Goal: Task Accomplishment & Management: Use online tool/utility

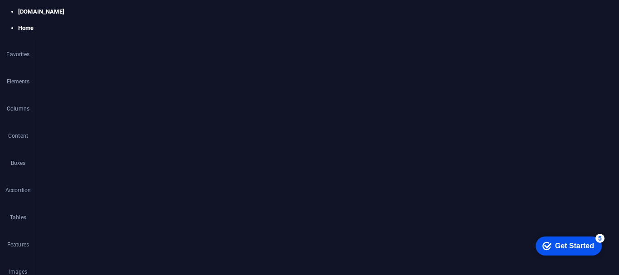
click at [566, 47] on div "Become a partner" at bounding box center [328, 58] width 544 height 23
click at [558, 47] on div "Become a partner" at bounding box center [328, 58] width 544 height 23
click at [418, 39] on nav "Services About Us FAQ Contact Us Blog" at bounding box center [328, 40] width 544 height 14
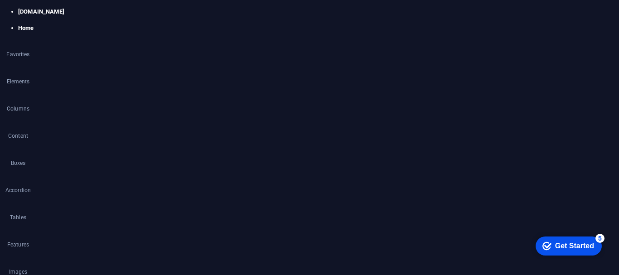
click at [418, 39] on div "Services About Us FAQ Contact Us Blog Become a partner" at bounding box center [327, 51] width 565 height 57
click at [118, 65] on h4 "Style" at bounding box center [120, 62] width 48 height 19
click at [189, 126] on div "Button Style Link Button Design Default Primary Secondary Background Hover/Acti…" at bounding box center [114, 153] width 157 height 214
click at [184, 196] on ul "Layout How this element expands within the layout (Flexbox). Size Default auto …" at bounding box center [114, 116] width 143 height 383
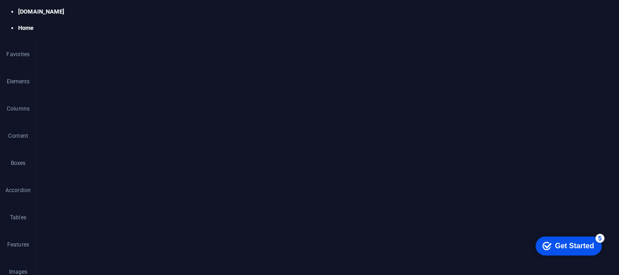
click at [86, 81] on span "Menu Bar" at bounding box center [84, 85] width 58 height 11
select select "rem"
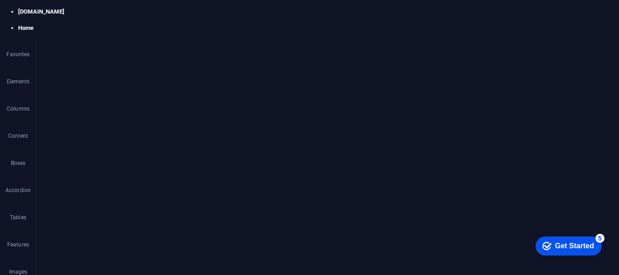
click at [589, 47] on div "Become a partner" at bounding box center [419, 58] width 424 height 23
click at [589, 43] on nav "Services About Us FAQ Contact Us Blog" at bounding box center [419, 40] width 424 height 14
click at [563, 47] on div "Become a partner" at bounding box center [328, 58] width 544 height 23
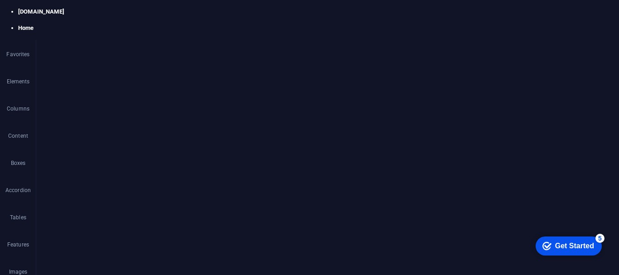
click at [0, 0] on icon at bounding box center [0, 0] width 0 height 0
click at [505, 36] on link "Style" at bounding box center [497, 37] width 95 height 14
select select "rem"
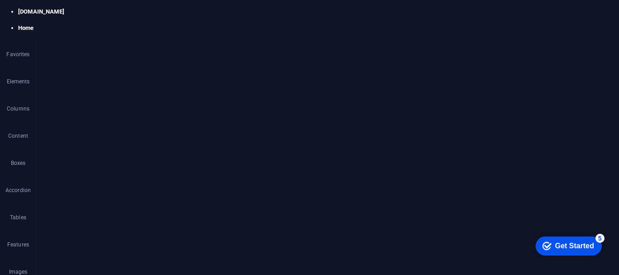
select select "rem"
click at [516, 80] on img "1/2" at bounding box center [415, 80] width 439 height 0
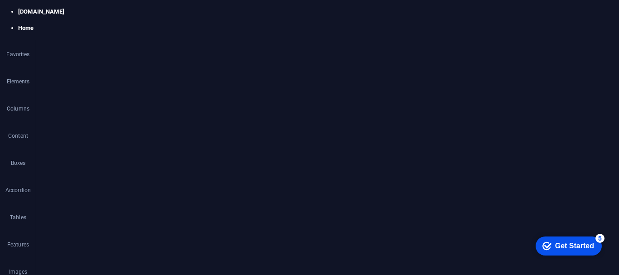
drag, startPoint x: 534, startPoint y: 166, endPoint x: 504, endPoint y: 155, distance: 31.7
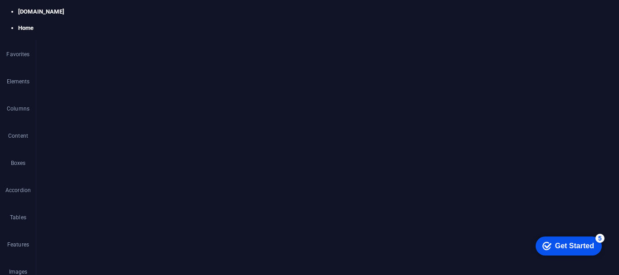
scroll to position [795, 0]
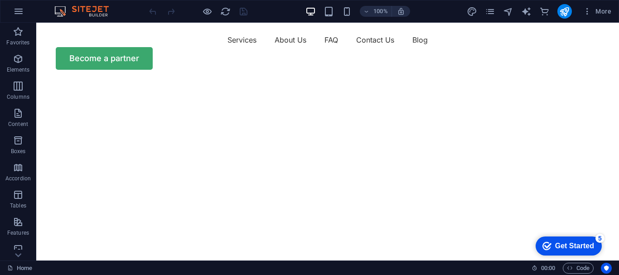
click at [515, 80] on img "1/2" at bounding box center [324, 80] width 576 height 0
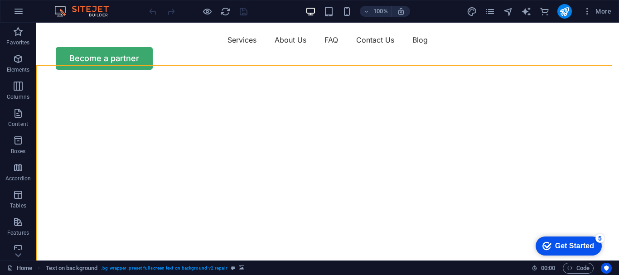
click at [512, 80] on img "1/2" at bounding box center [324, 80] width 576 height 0
select select "vh"
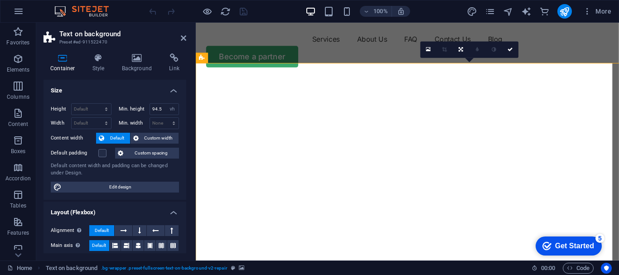
click at [515, 80] on img "1/2" at bounding box center [484, 80] width 576 height 0
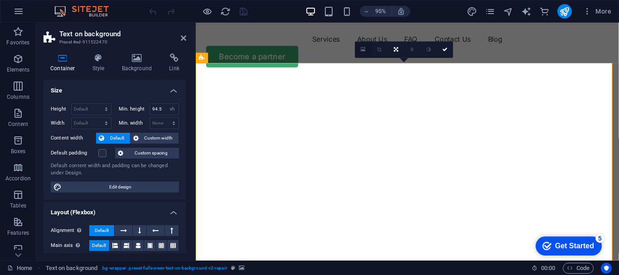
click at [365, 50] on icon at bounding box center [363, 50] width 5 height 6
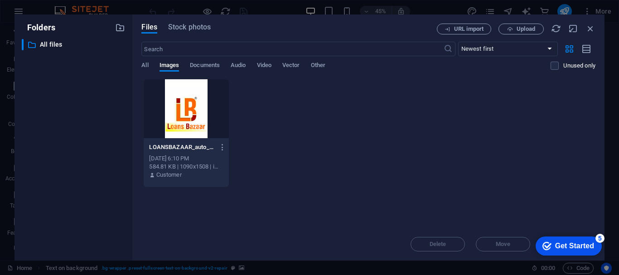
click at [194, 114] on div at bounding box center [186, 108] width 85 height 59
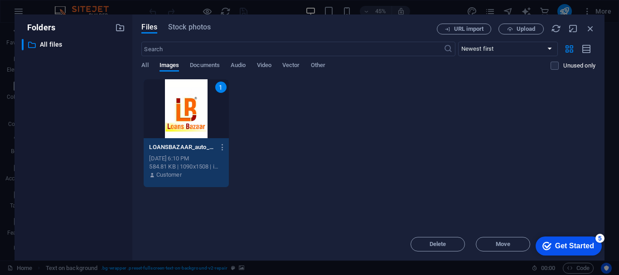
click at [194, 114] on div "1" at bounding box center [186, 108] width 85 height 59
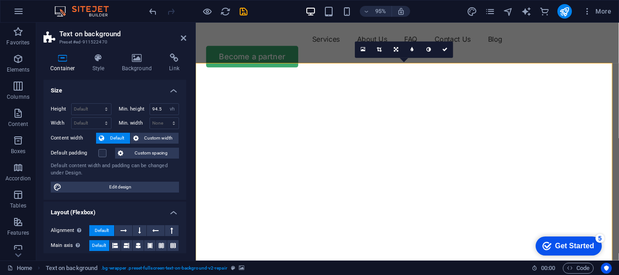
drag, startPoint x: 506, startPoint y: 188, endPoint x: 551, endPoint y: 166, distance: 50.4
click at [551, 80] on img "1/2" at bounding box center [415, 80] width 439 height 0
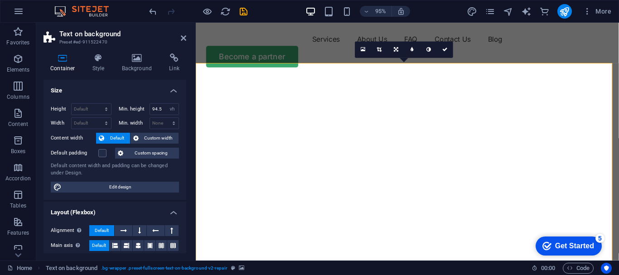
click at [551, 80] on img "1/2" at bounding box center [415, 80] width 439 height 0
click at [618, 80] on img "1/2" at bounding box center [415, 80] width 439 height 0
click at [377, 50] on icon at bounding box center [379, 49] width 5 height 5
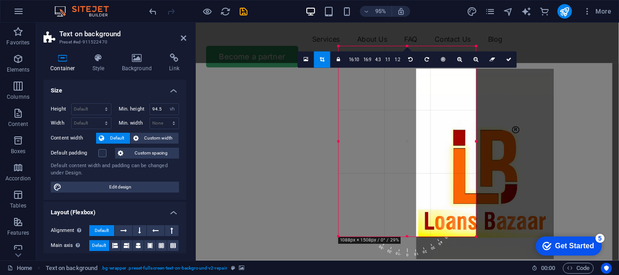
drag, startPoint x: 420, startPoint y: 140, endPoint x: 501, endPoint y: 164, distance: 84.9
click at [501, 164] on div at bounding box center [485, 164] width 138 height 191
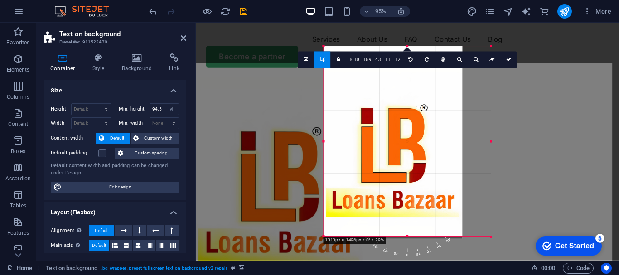
drag, startPoint x: 477, startPoint y: 143, endPoint x: 509, endPoint y: 150, distance: 32.2
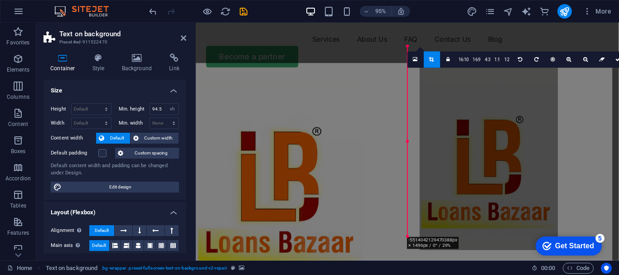
drag, startPoint x: 418, startPoint y: 149, endPoint x: 430, endPoint y: 162, distance: 17.6
click at [430, 162] on div at bounding box center [488, 154] width 139 height 192
drag, startPoint x: 430, startPoint y: 162, endPoint x: 444, endPoint y: 175, distance: 18.6
click at [444, 175] on div at bounding box center [488, 155] width 139 height 192
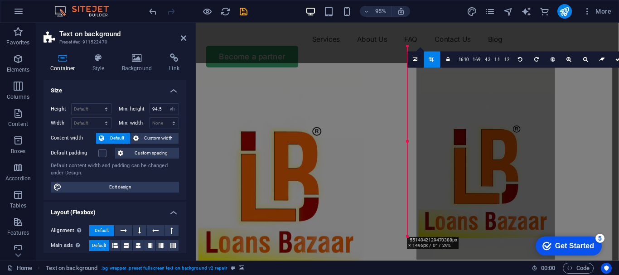
drag, startPoint x: 460, startPoint y: 153, endPoint x: 469, endPoint y: 175, distance: 24.2
click at [469, 175] on div at bounding box center [485, 163] width 139 height 192
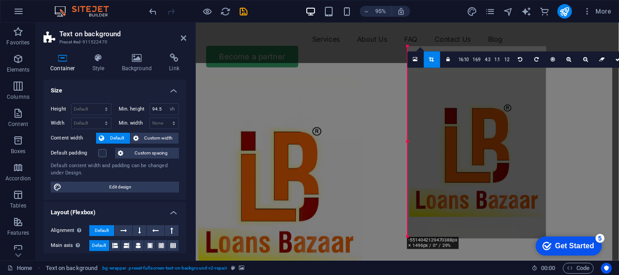
drag, startPoint x: 616, startPoint y: 143, endPoint x: 618, endPoint y: 160, distance: 17.8
click at [0, 0] on div at bounding box center [0, 0] width 0 height 0
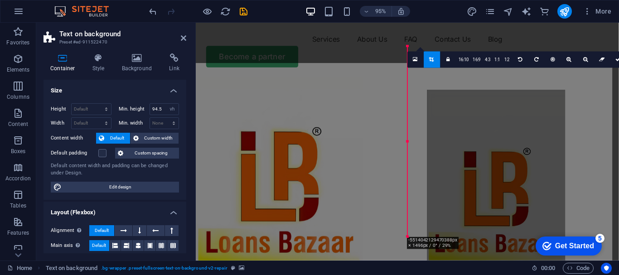
drag, startPoint x: 488, startPoint y: 148, endPoint x: 509, endPoint y: 193, distance: 50.1
click at [509, 193] on div at bounding box center [496, 186] width 139 height 192
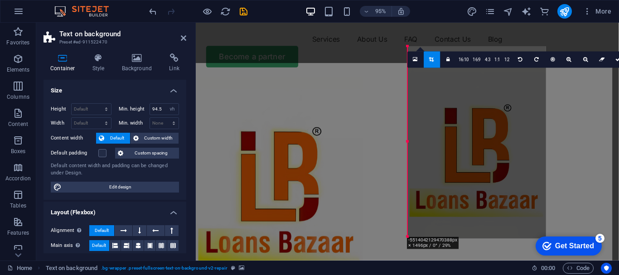
click at [355, 55] on div at bounding box center [407, 43] width 423 height 40
click at [433, 59] on icon at bounding box center [431, 59] width 5 height 5
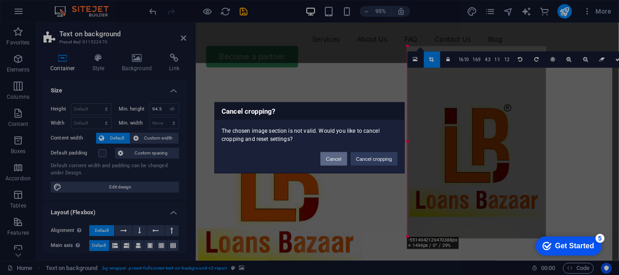
click at [340, 158] on button "Cancel" at bounding box center [333, 159] width 26 height 14
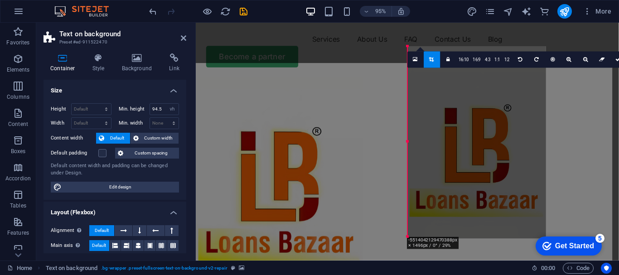
click at [463, 129] on div at bounding box center [476, 143] width 139 height 192
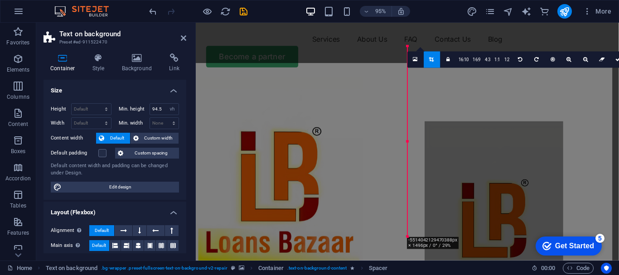
drag, startPoint x: 525, startPoint y: 133, endPoint x: 544, endPoint y: 216, distance: 84.6
click at [544, 216] on div at bounding box center [493, 217] width 139 height 192
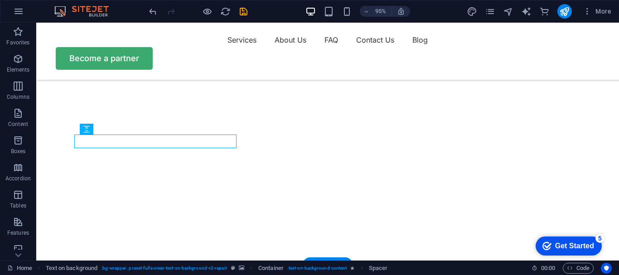
scroll to position [132, 0]
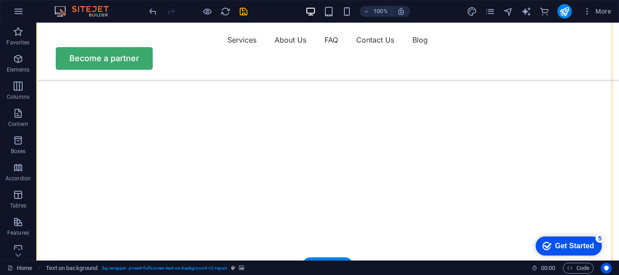
select select "vh"
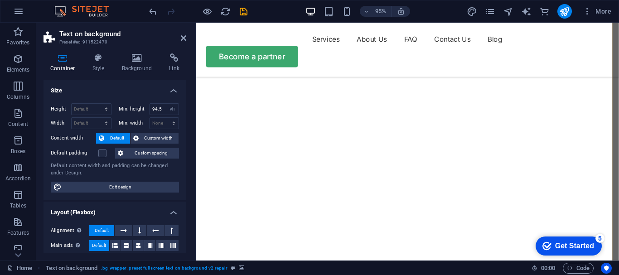
scroll to position [0, 0]
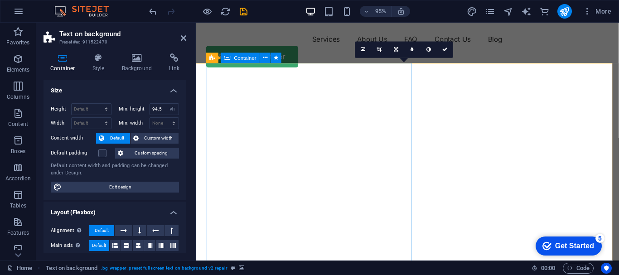
drag, startPoint x: 345, startPoint y: 73, endPoint x: 522, endPoint y: 69, distance: 177.2
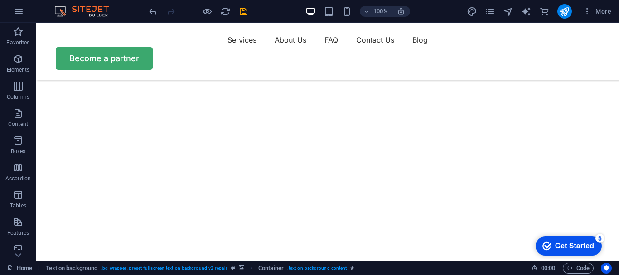
scroll to position [58, 0]
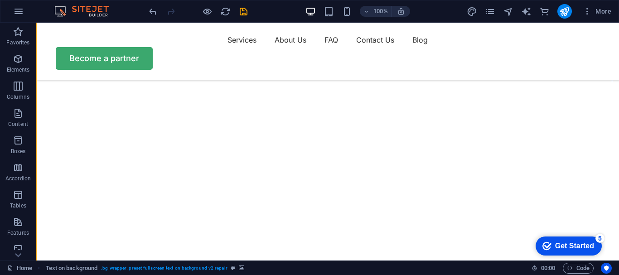
select select "vh"
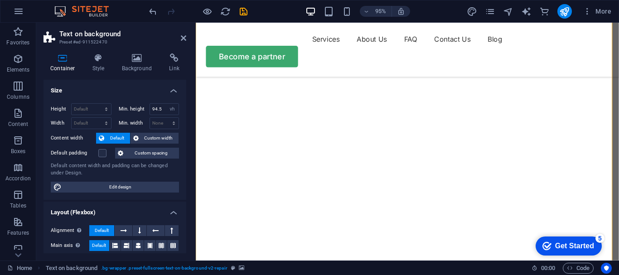
click at [140, 67] on h4 "Background" at bounding box center [139, 62] width 48 height 19
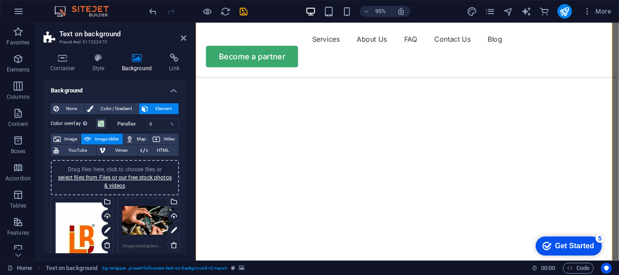
click at [88, 222] on div "Drag files here, click to choose files or select files from Files or our free s…" at bounding box center [82, 238] width 52 height 72
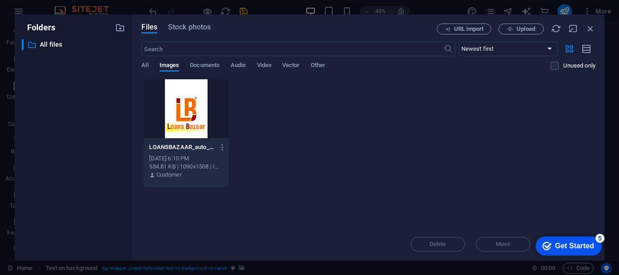
click at [193, 105] on div at bounding box center [186, 108] width 85 height 59
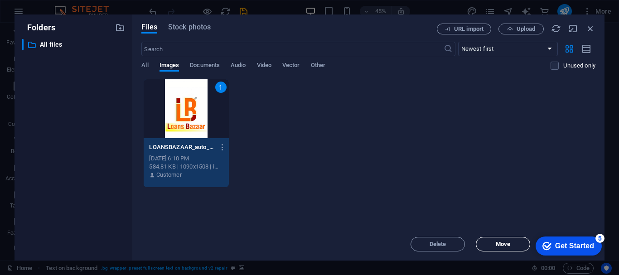
click at [500, 244] on span "Move" at bounding box center [503, 243] width 14 height 5
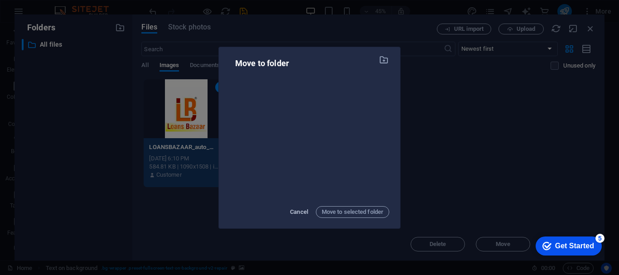
click at [302, 212] on span "Cancel" at bounding box center [299, 212] width 18 height 11
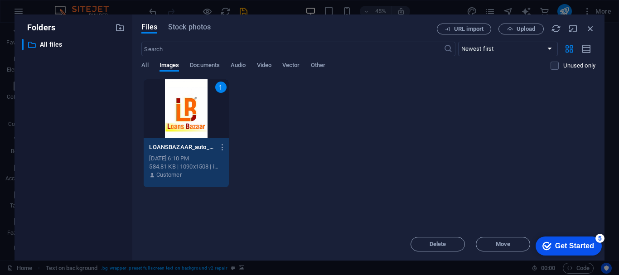
click at [201, 114] on div "1" at bounding box center [186, 108] width 85 height 59
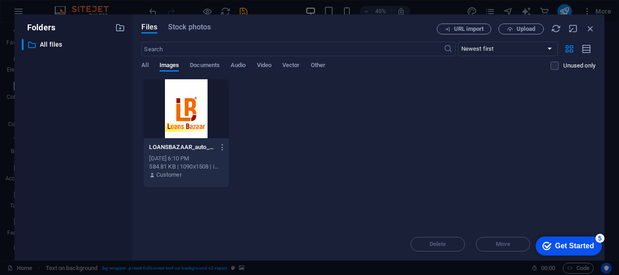
click at [201, 114] on div at bounding box center [186, 108] width 85 height 59
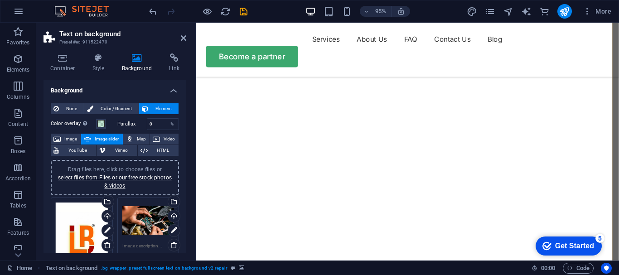
drag, startPoint x: 406, startPoint y: 166, endPoint x: 481, endPoint y: 149, distance: 77.0
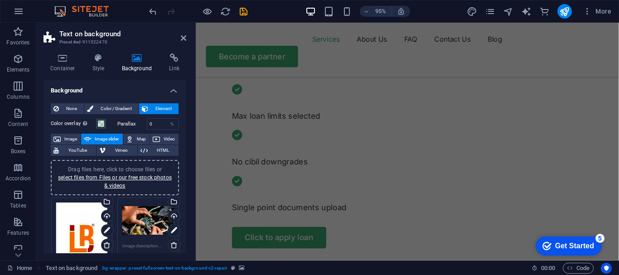
scroll to position [495, 0]
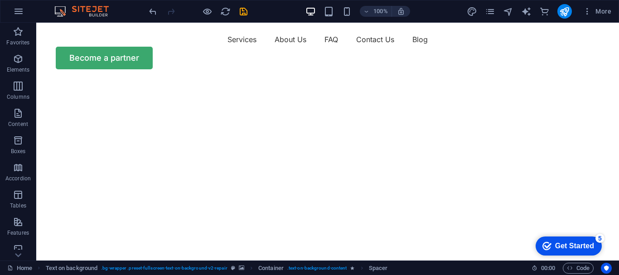
scroll to position [0, 0]
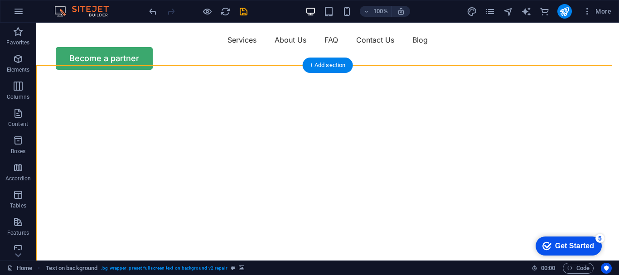
select select "fade"
select select "ms"
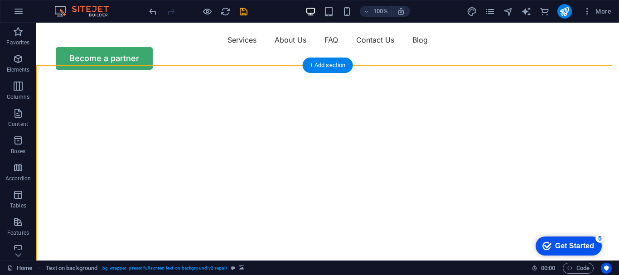
select select "s"
select select "progressive"
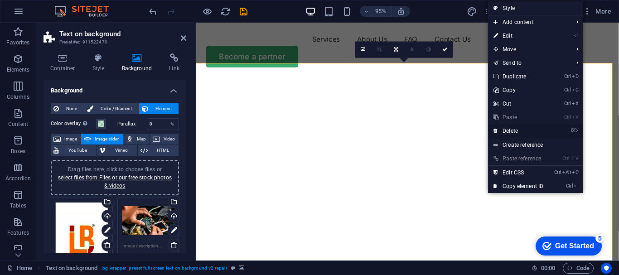
click at [510, 126] on link "⌦ Delete" at bounding box center [518, 131] width 61 height 14
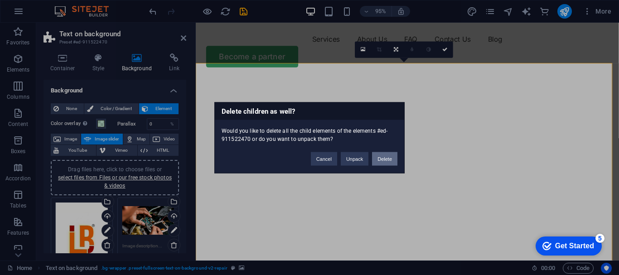
click at [381, 157] on button "Delete" at bounding box center [384, 159] width 25 height 14
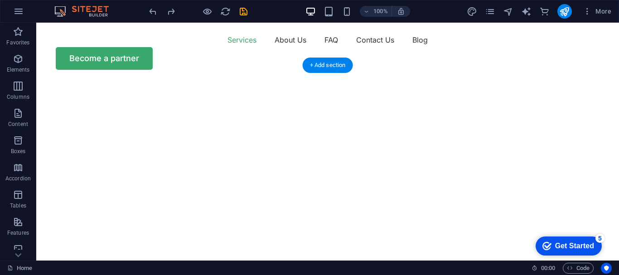
click at [487, 135] on div at bounding box center [327, 246] width 583 height 332
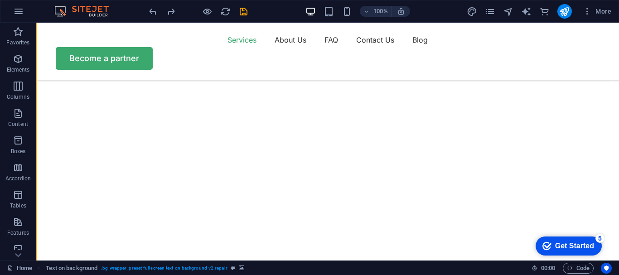
scroll to position [43, 0]
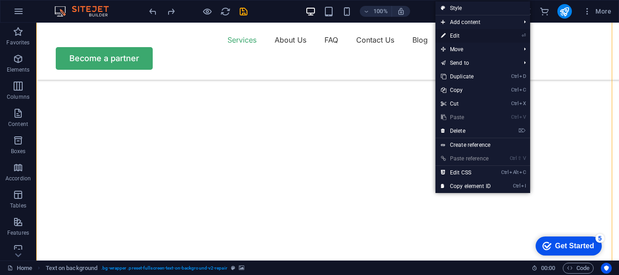
click at [449, 34] on link "⏎ Edit" at bounding box center [465, 36] width 61 height 14
select select "fade"
select select "ms"
select select "s"
select select "progressive"
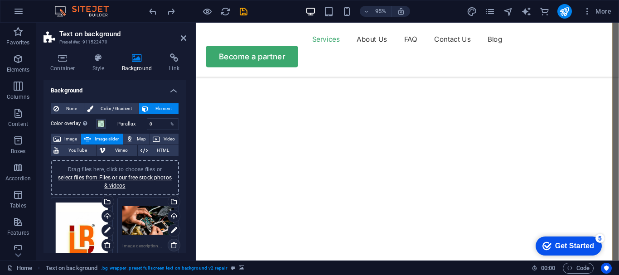
click at [175, 241] on icon at bounding box center [173, 244] width 7 height 7
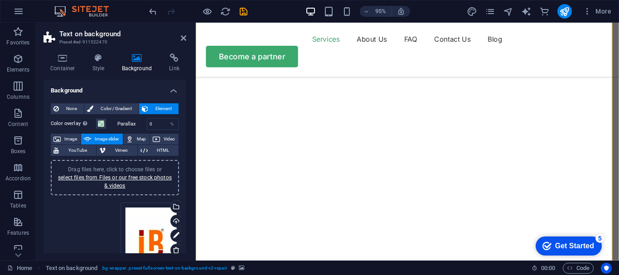
drag, startPoint x: 86, startPoint y: 231, endPoint x: 156, endPoint y: 236, distance: 70.4
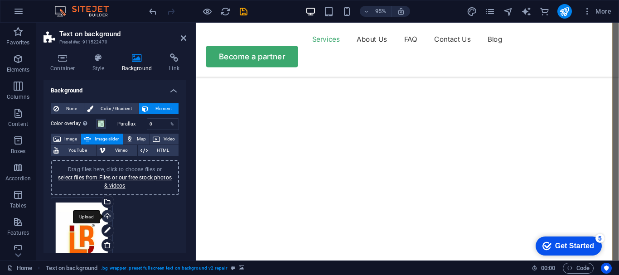
click at [110, 216] on div "Upload" at bounding box center [107, 217] width 14 height 14
click at [495, 22] on img "1/1" at bounding box center [415, 22] width 439 height 0
click at [564, 8] on icon "publish" at bounding box center [564, 11] width 10 height 10
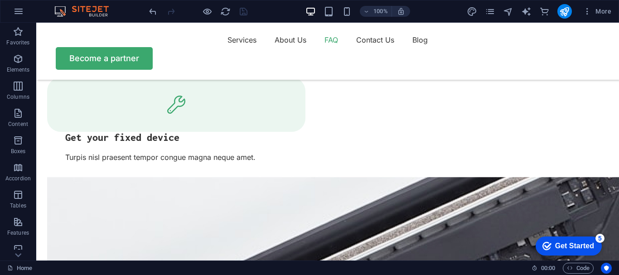
scroll to position [2875, 0]
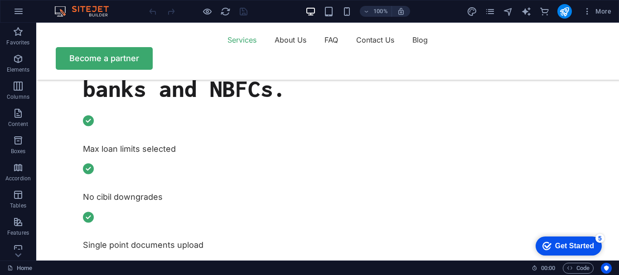
scroll to position [416, 0]
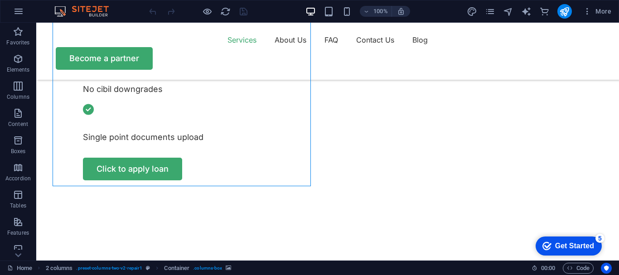
scroll to position [566, 0]
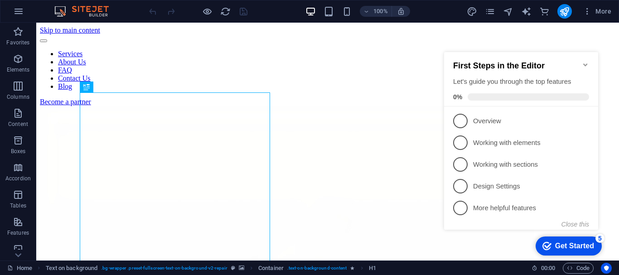
click at [584, 63] on icon "Minimize checklist" at bounding box center [585, 64] width 4 height 3
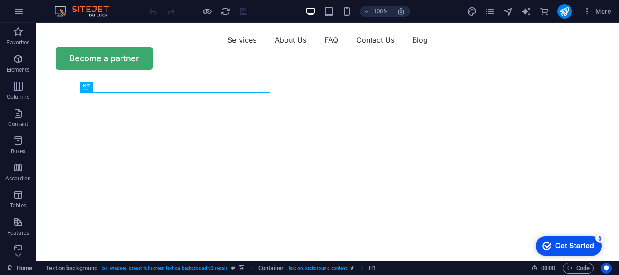
click at [394, 80] on img "1/1" at bounding box center [324, 80] width 576 height 0
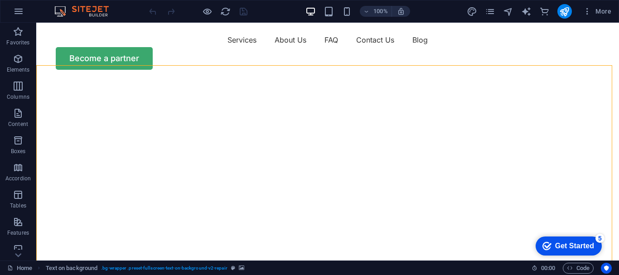
click at [390, 80] on img "1/1" at bounding box center [324, 80] width 576 height 0
select select "vh"
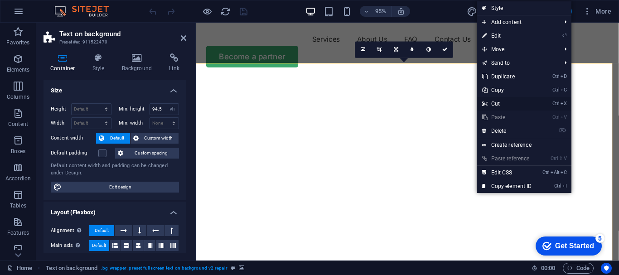
click at [499, 103] on link "Ctrl X Cut" at bounding box center [507, 104] width 61 height 14
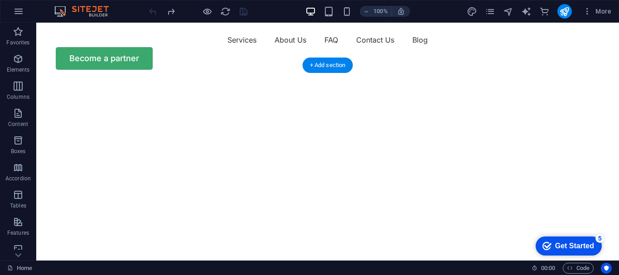
click at [437, 110] on div at bounding box center [327, 246] width 583 height 332
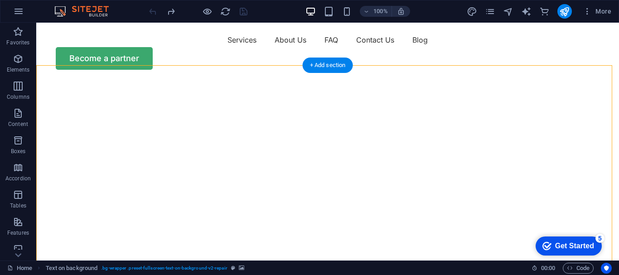
click at [437, 110] on div at bounding box center [327, 246] width 583 height 332
select select "vh"
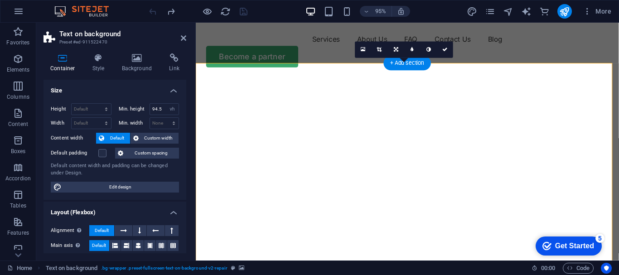
click at [463, 80] on img "1/1" at bounding box center [415, 80] width 439 height 0
click at [365, 48] on icon at bounding box center [363, 50] width 5 height 6
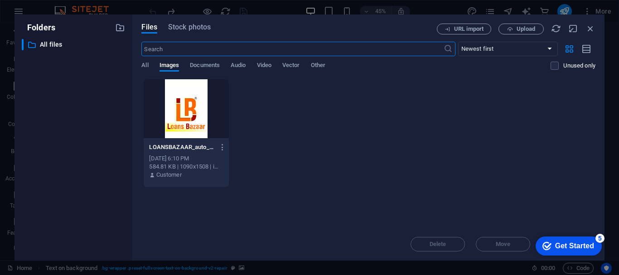
click at [190, 107] on div at bounding box center [186, 108] width 85 height 59
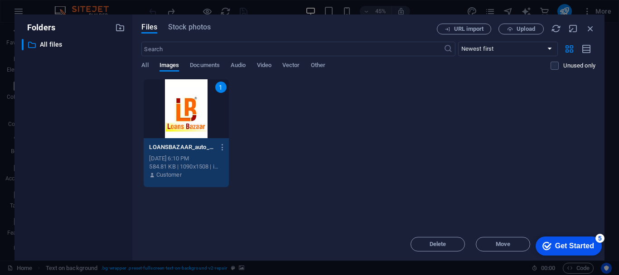
click at [298, 137] on div "1 LOANSBAZAAR_auto_x2R-ujOJoW2JHnz2GWDW46D3ZA.png LOANSBAZAAR_auto_x2R-ujOJoW2J…" at bounding box center [368, 133] width 454 height 109
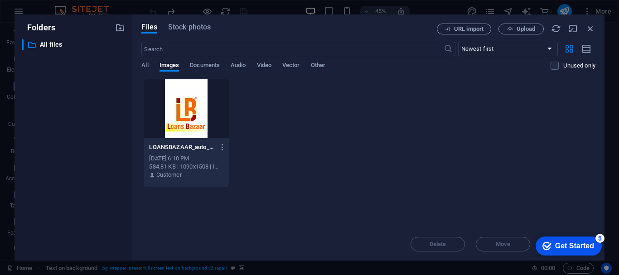
click at [186, 138] on div "LOANSBAZAAR_auto_x2R-ujOJoW2JHnz2GWDW46D3ZA.png LOANSBAZAAR_auto_x2R-ujOJoW2JHn…" at bounding box center [186, 161] width 85 height 46
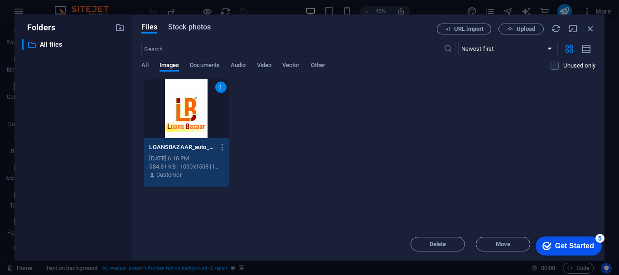
click at [195, 26] on span "Stock photos" at bounding box center [189, 27] width 43 height 11
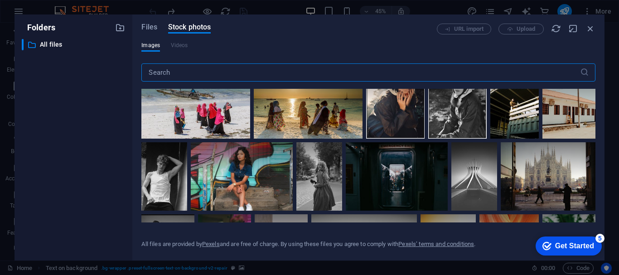
scroll to position [580, 0]
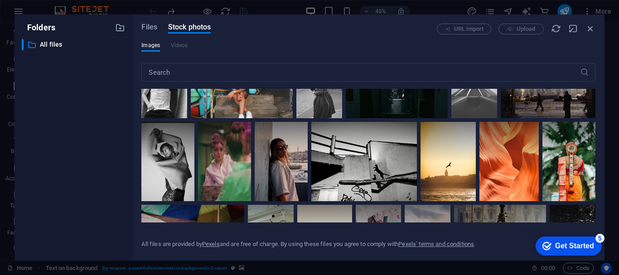
drag, startPoint x: 601, startPoint y: 169, endPoint x: 595, endPoint y: 133, distance: 36.2
click at [595, 133] on div "Files Stock photos URL import Upload Images Videos ​ All files are provided by …" at bounding box center [368, 137] width 472 height 246
click at [593, 133] on div "Files Stock photos URL import Upload Images Videos ​ All files are provided by …" at bounding box center [368, 137] width 472 height 246
drag, startPoint x: 593, startPoint y: 133, endPoint x: 595, endPoint y: 215, distance: 81.6
click at [595, 215] on div at bounding box center [368, 156] width 454 height 134
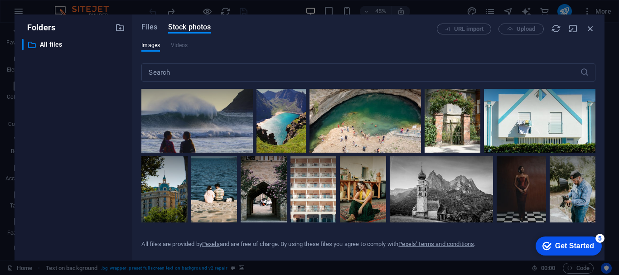
scroll to position [0, 0]
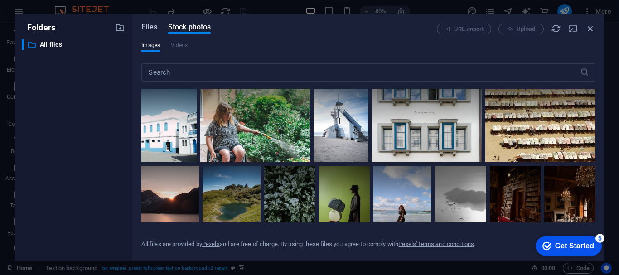
click at [149, 25] on span "Files" at bounding box center [149, 27] width 16 height 11
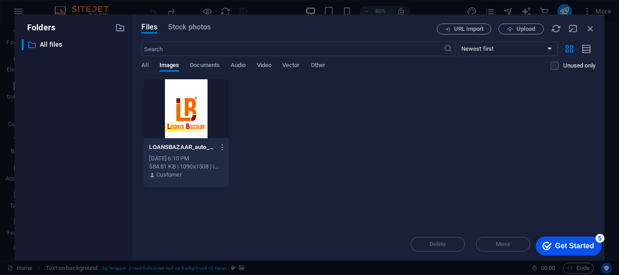
click at [185, 131] on div at bounding box center [186, 108] width 85 height 59
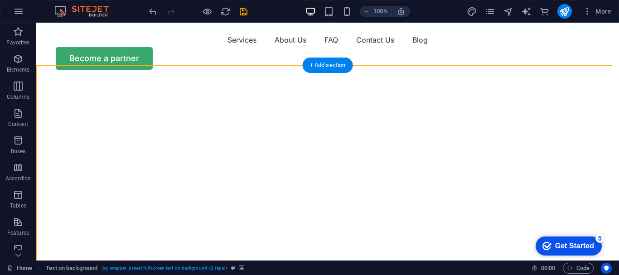
click at [386, 80] on img "1/1" at bounding box center [324, 80] width 576 height 0
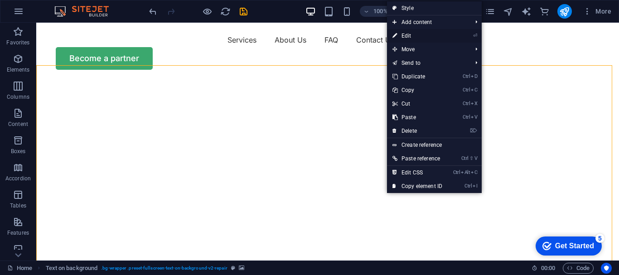
click at [418, 34] on link "⏎ Edit" at bounding box center [417, 36] width 61 height 14
select select "vh"
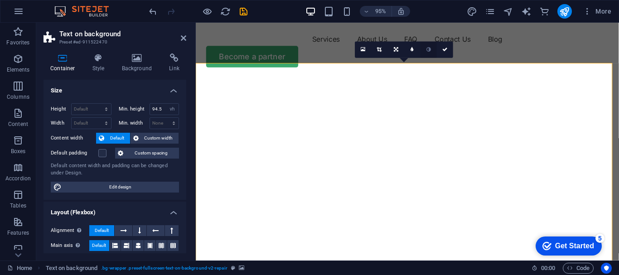
click at [426, 49] on icon at bounding box center [428, 49] width 5 height 5
click at [413, 49] on icon at bounding box center [411, 49] width 3 height 5
click at [431, 50] on link at bounding box center [435, 50] width 16 height 16
click at [399, 50] on link at bounding box center [406, 50] width 16 height 16
click at [394, 49] on icon at bounding box center [396, 49] width 5 height 5
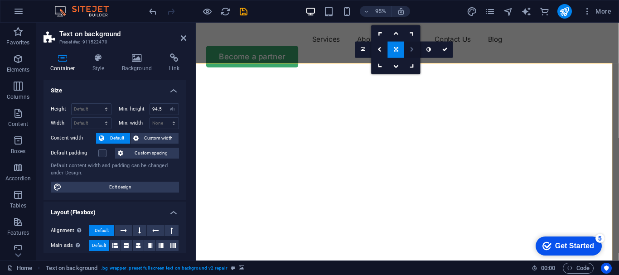
click at [410, 49] on icon at bounding box center [412, 49] width 4 height 5
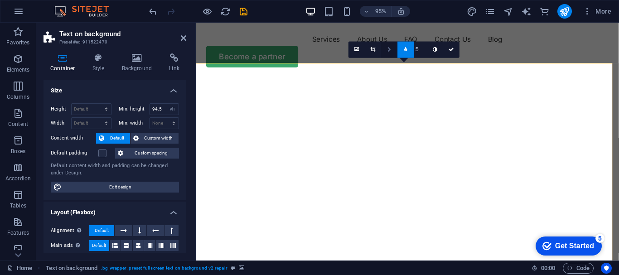
click at [388, 50] on icon at bounding box center [389, 49] width 4 height 5
click at [0, 0] on icon at bounding box center [0, 0] width 0 height 0
click at [388, 50] on icon at bounding box center [389, 49] width 5 height 5
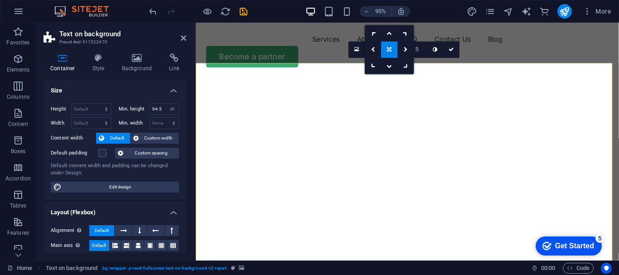
click at [388, 50] on icon at bounding box center [389, 49] width 5 height 5
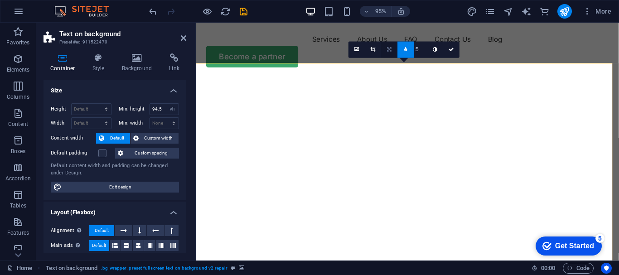
click at [388, 50] on icon at bounding box center [389, 49] width 5 height 5
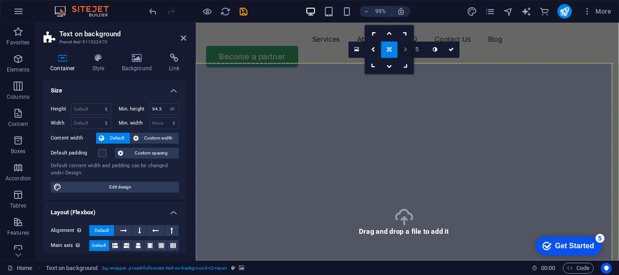
click at [405, 52] on icon at bounding box center [406, 49] width 4 height 5
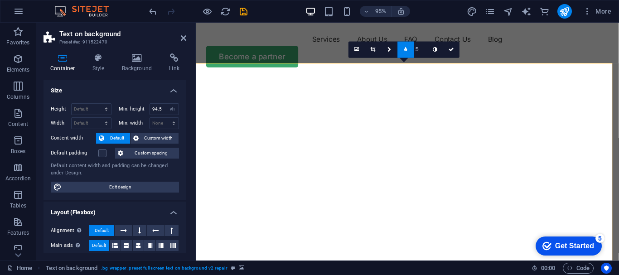
click at [482, 80] on img "1/1" at bounding box center [415, 80] width 439 height 0
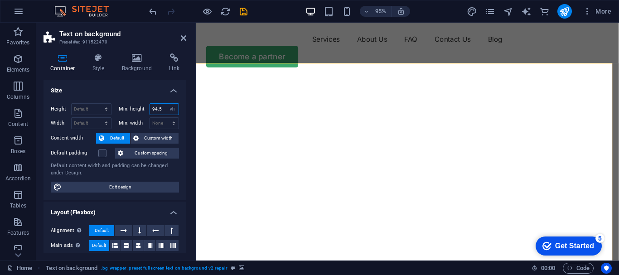
drag, startPoint x: 163, startPoint y: 108, endPoint x: 137, endPoint y: 104, distance: 26.6
click at [137, 104] on div "Min. height 94.5 None px rem % vh vw" at bounding box center [149, 109] width 61 height 12
click at [160, 108] on input "94.5" at bounding box center [164, 109] width 29 height 11
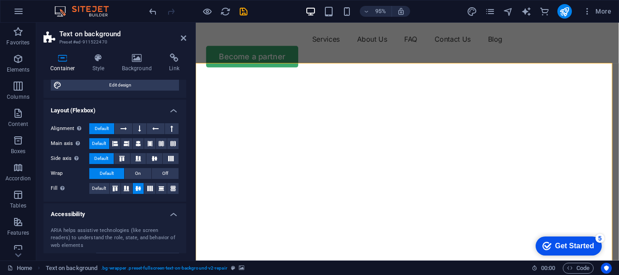
scroll to position [101, 0]
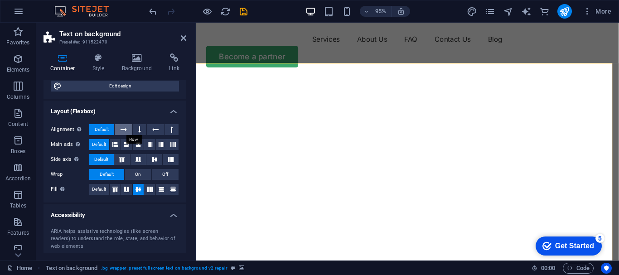
click at [125, 132] on icon at bounding box center [124, 129] width 6 height 11
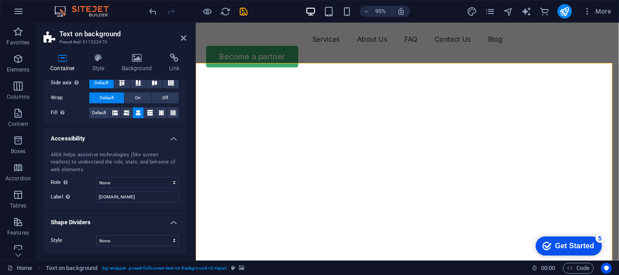
scroll to position [0, 0]
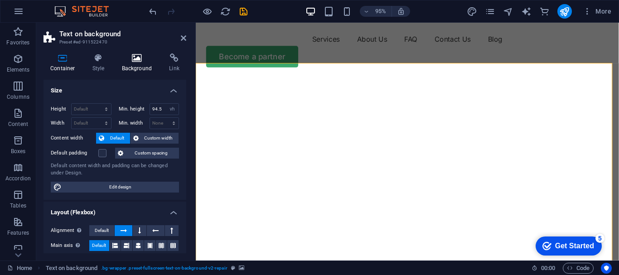
click at [134, 61] on icon at bounding box center [137, 57] width 44 height 9
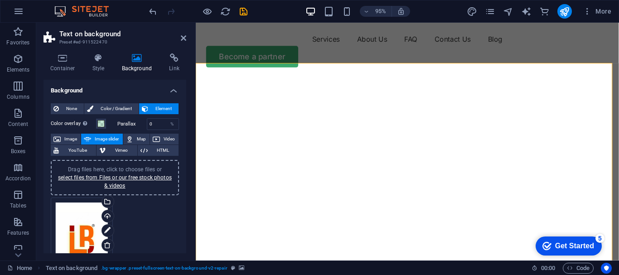
click at [81, 227] on div "Drag files here, click to choose files or select files from Files or our free s…" at bounding box center [82, 238] width 52 height 72
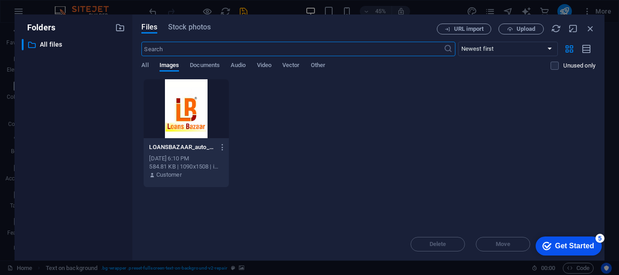
click at [168, 118] on div at bounding box center [186, 108] width 85 height 59
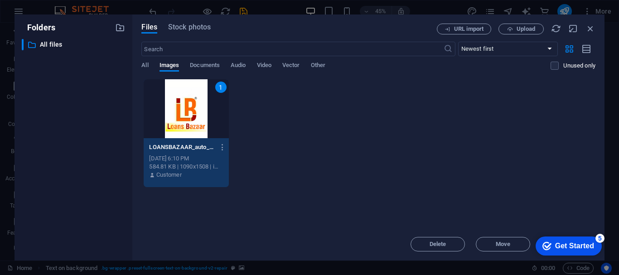
click at [168, 118] on div "1" at bounding box center [186, 108] width 85 height 59
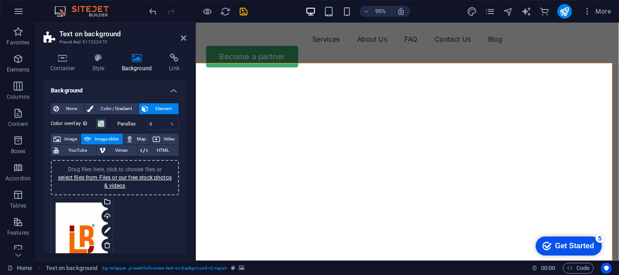
click at [135, 58] on icon at bounding box center [137, 57] width 44 height 9
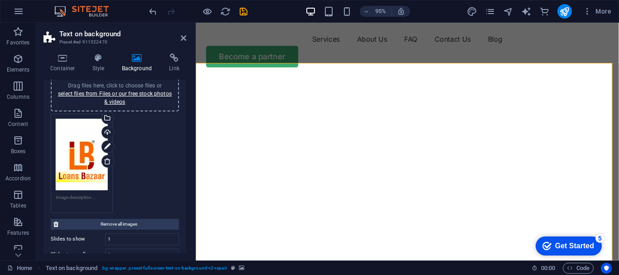
scroll to position [83, 0]
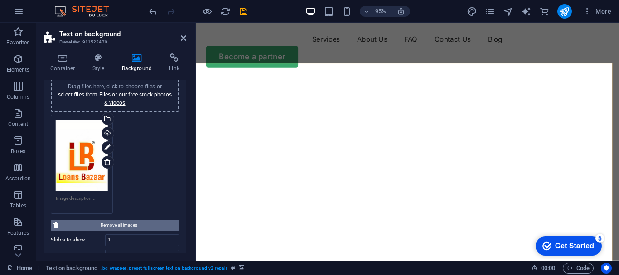
click at [140, 225] on span "Remove all images" at bounding box center [118, 225] width 115 height 11
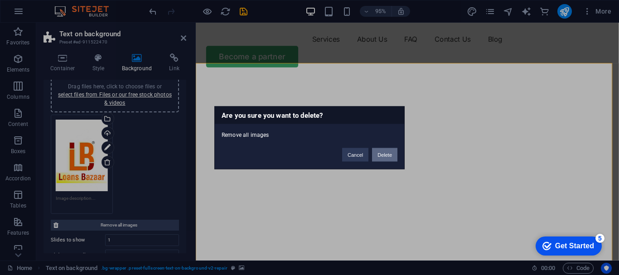
click at [385, 151] on button "Delete" at bounding box center [384, 155] width 25 height 14
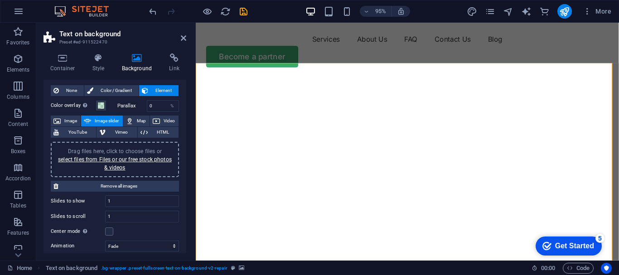
scroll to position [13, 0]
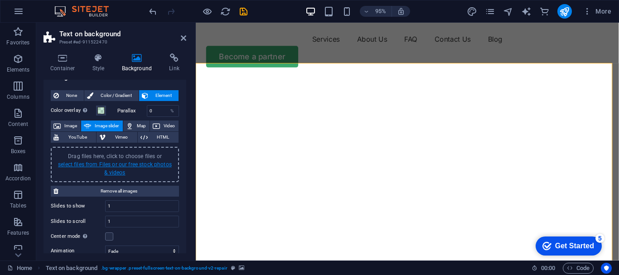
click at [106, 164] on link "select files from Files or our free stock photos & videos" at bounding box center [115, 168] width 114 height 14
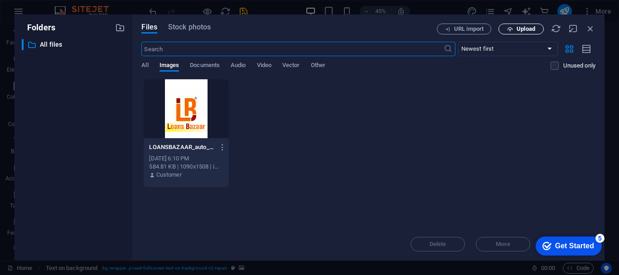
click at [515, 29] on span "Upload" at bounding box center [520, 29] width 37 height 6
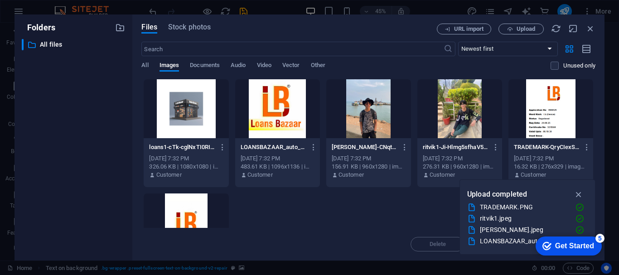
click at [543, 117] on div at bounding box center [550, 108] width 85 height 59
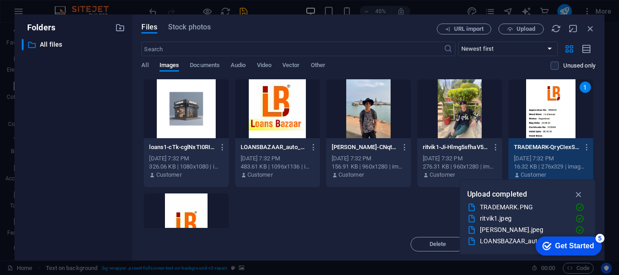
click at [543, 117] on div "1" at bounding box center [550, 108] width 85 height 59
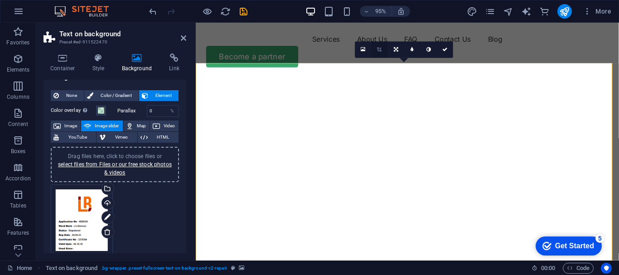
click at [382, 50] on link at bounding box center [379, 50] width 16 height 16
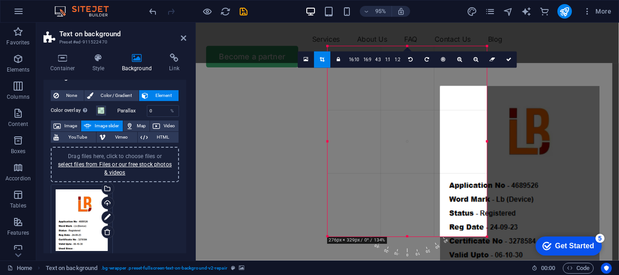
drag, startPoint x: 422, startPoint y: 128, endPoint x: 540, endPoint y: 169, distance: 125.4
click at [540, 169] on div at bounding box center [519, 181] width 159 height 190
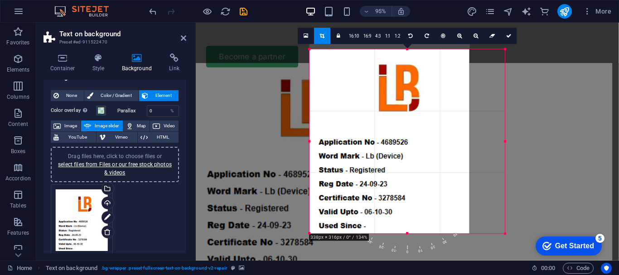
drag, startPoint x: 487, startPoint y: 46, endPoint x: 525, endPoint y: 53, distance: 38.3
click at [525, 53] on div "Drag and drop a file to add it H1 Text on background Text on background Contain…" at bounding box center [407, 142] width 423 height 238
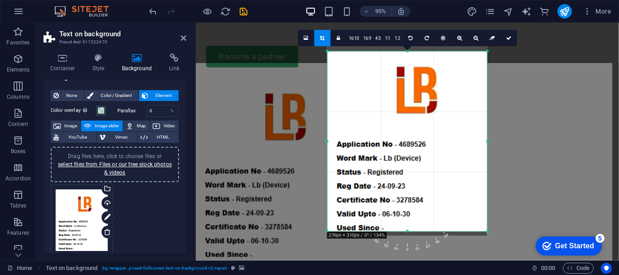
drag, startPoint x: 405, startPoint y: 232, endPoint x: 410, endPoint y: 228, distance: 6.4
click at [410, 228] on div "180 170 160 150 140 130 120 110 100 90 80 70 60 50 40 30 20 10 0 -10 -20 -30 -4…" at bounding box center [407, 142] width 160 height 180
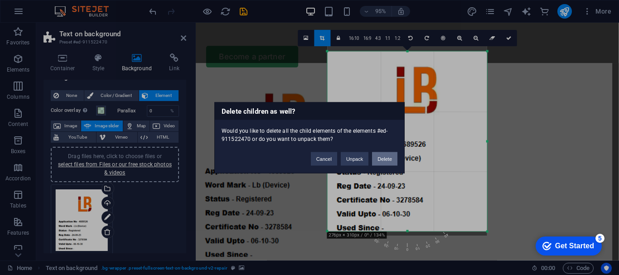
click at [384, 158] on button "Delete" at bounding box center [384, 159] width 25 height 14
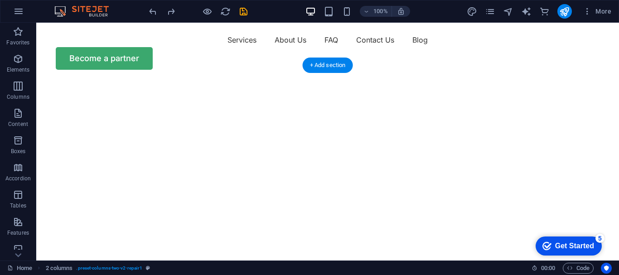
click at [436, 127] on div at bounding box center [327, 246] width 583 height 332
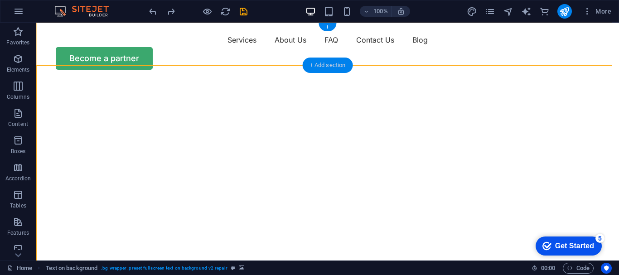
click at [334, 64] on div "+ Add section" at bounding box center [328, 65] width 50 height 15
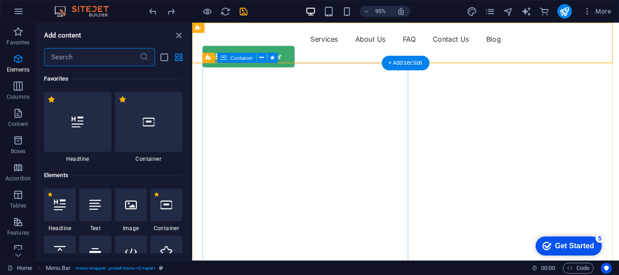
scroll to position [1585, 0]
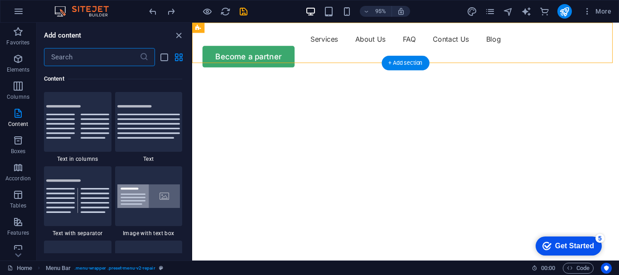
click at [436, 80] on img "1/1" at bounding box center [413, 80] width 443 height 0
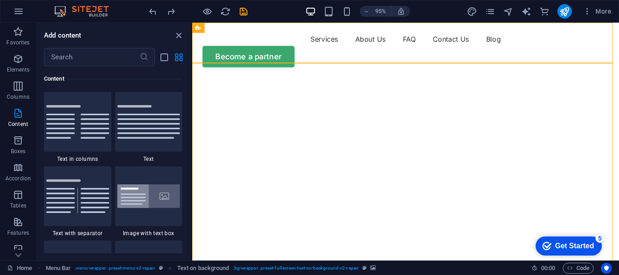
scroll to position [219, 0]
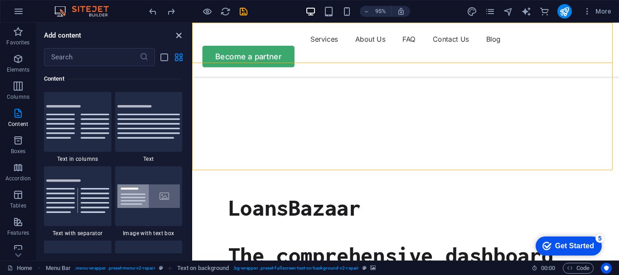
click at [178, 35] on icon "close panel" at bounding box center [179, 35] width 10 height 10
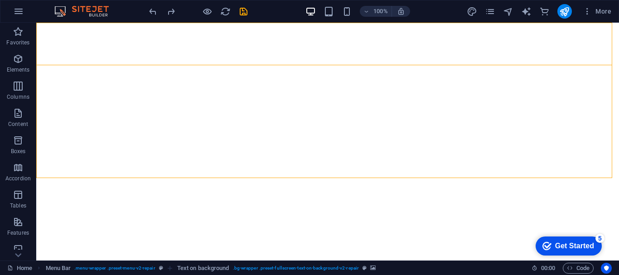
scroll to position [0, 0]
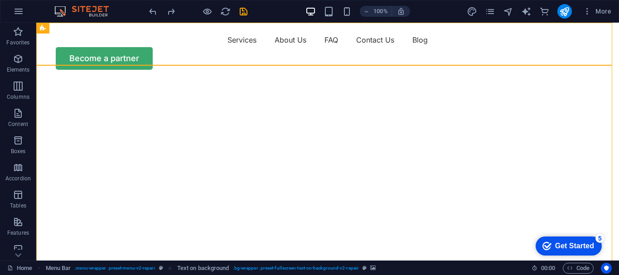
drag, startPoint x: 614, startPoint y: 34, endPoint x: 651, endPoint y: 42, distance: 37.8
click at [479, 80] on img "1/1" at bounding box center [324, 80] width 576 height 0
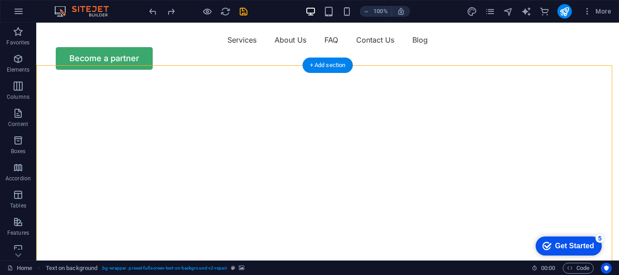
click at [426, 80] on img "1/1" at bounding box center [324, 80] width 576 height 0
select select "fade"
select select "ms"
select select "s"
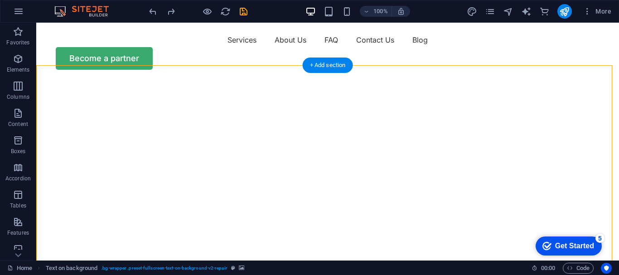
select select "progressive"
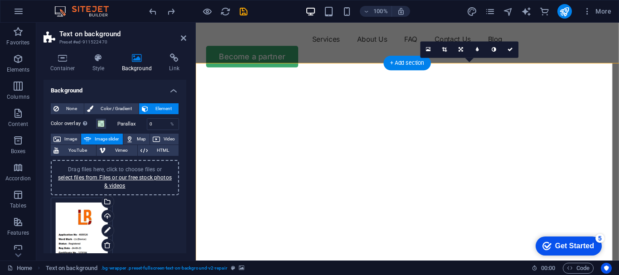
click at [438, 80] on img "1/1" at bounding box center [484, 80] width 576 height 0
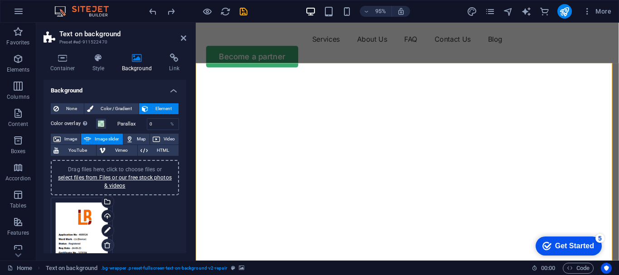
click at [110, 244] on icon at bounding box center [107, 244] width 7 height 7
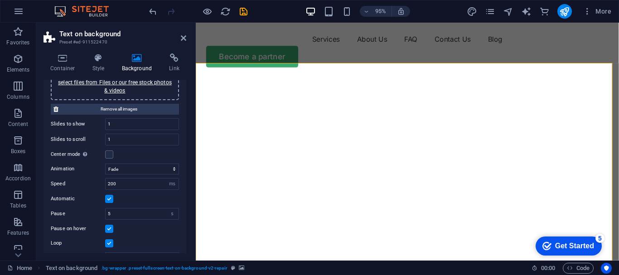
scroll to position [13, 0]
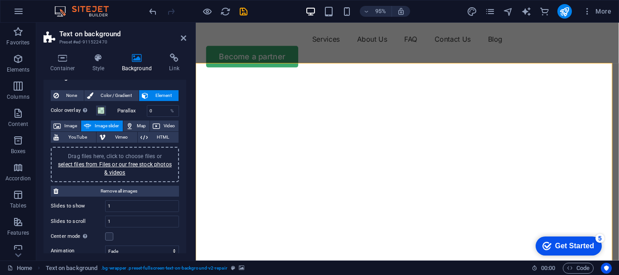
click at [130, 169] on div "Drag files here, click to choose files or select files from Files or our free s…" at bounding box center [114, 164] width 117 height 24
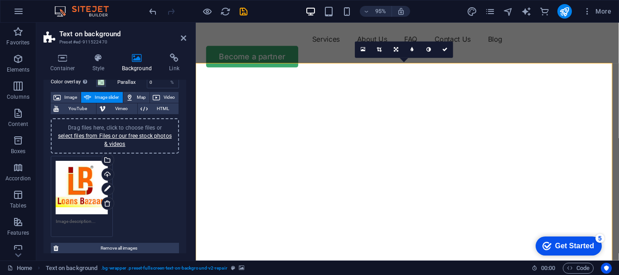
scroll to position [45, 0]
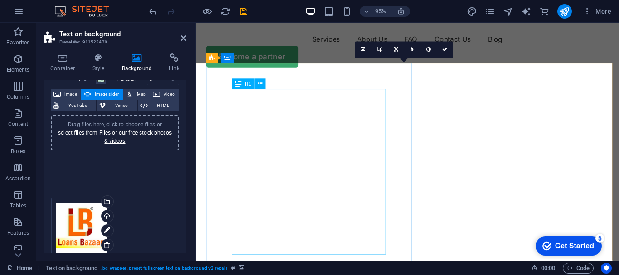
drag, startPoint x: 277, startPoint y: 207, endPoint x: 390, endPoint y: 171, distance: 117.9
drag, startPoint x: 466, startPoint y: 174, endPoint x: 477, endPoint y: 209, distance: 36.7
click at [477, 80] on img "1/1" at bounding box center [415, 80] width 439 height 0
click at [547, 80] on img "1/1" at bounding box center [415, 80] width 439 height 0
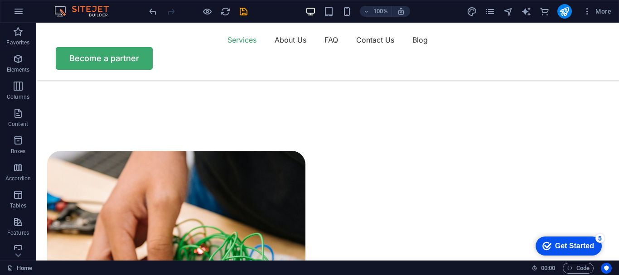
scroll to position [0, 0]
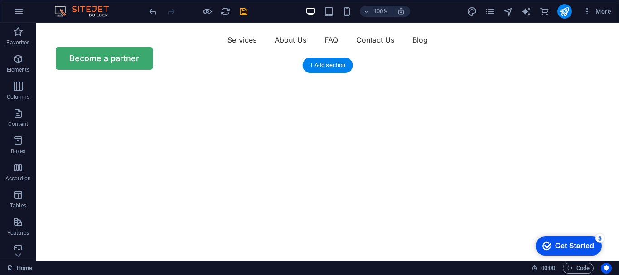
click at [511, 80] on img "1/1" at bounding box center [324, 80] width 576 height 0
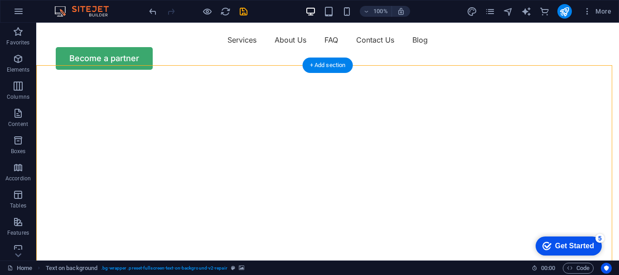
click at [434, 80] on img "1/1" at bounding box center [324, 80] width 576 height 0
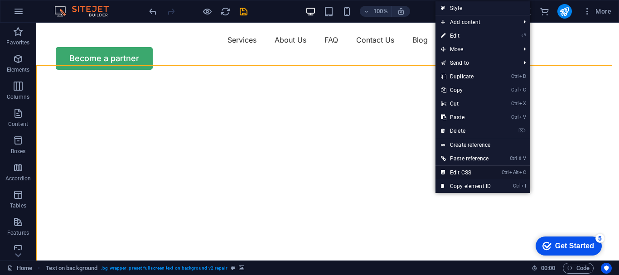
click at [448, 174] on link "Ctrl Alt C Edit CSS" at bounding box center [465, 173] width 61 height 14
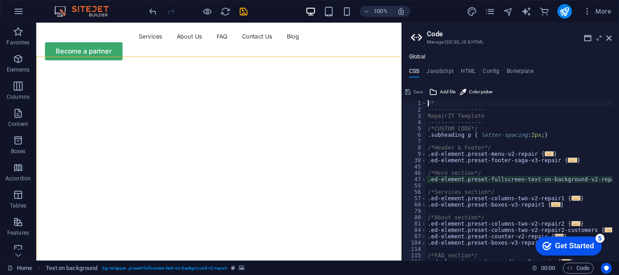
type textarea "@include fullscreen-text-on-background-v2("
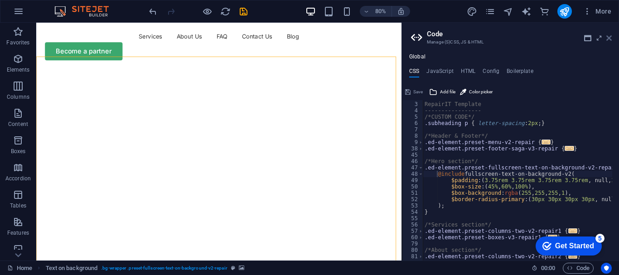
click at [611, 37] on icon at bounding box center [608, 37] width 5 height 7
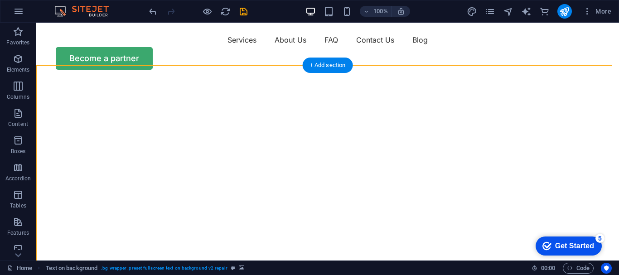
click at [503, 80] on img "1/1" at bounding box center [324, 80] width 576 height 0
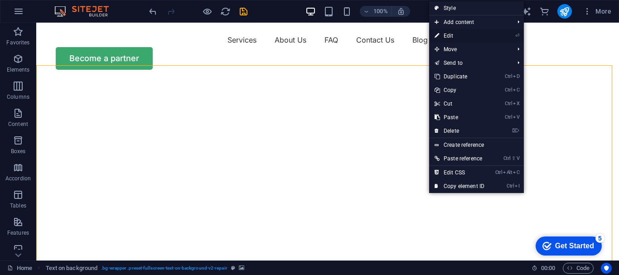
click at [449, 36] on link "⏎ Edit" at bounding box center [459, 36] width 61 height 14
select select "fade"
select select "ms"
select select "s"
select select "progressive"
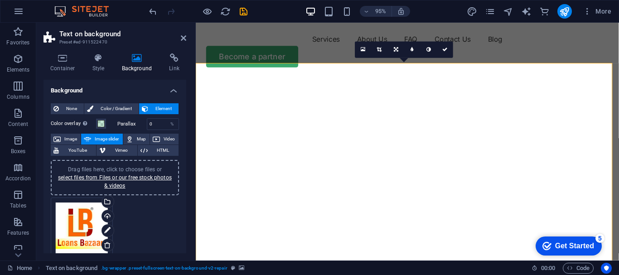
click at [472, 80] on img "1/1" at bounding box center [415, 80] width 439 height 0
drag, startPoint x: 477, startPoint y: 101, endPoint x: 480, endPoint y: 138, distance: 37.7
click at [480, 80] on img "1/1" at bounding box center [415, 80] width 439 height 0
drag, startPoint x: 480, startPoint y: 138, endPoint x: 482, endPoint y: 160, distance: 21.8
click at [482, 80] on img "1/1" at bounding box center [415, 80] width 439 height 0
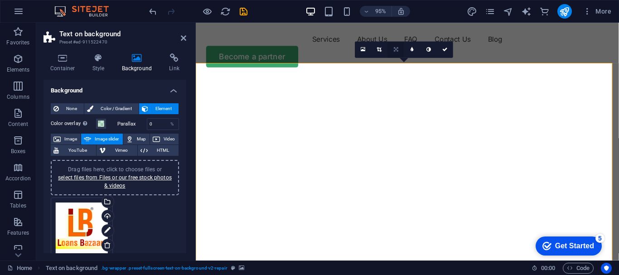
click at [393, 47] on link at bounding box center [396, 50] width 16 height 16
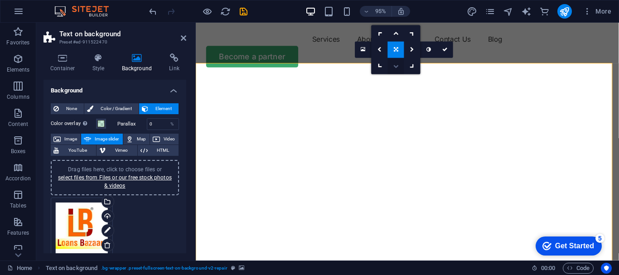
click at [396, 63] on link at bounding box center [396, 66] width 16 height 16
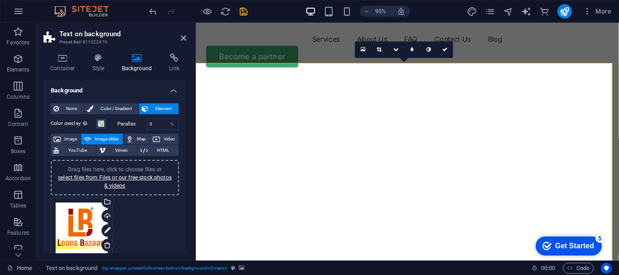
click at [396, 58] on div "16:10 16:9 4:3 1:1 1:2 0" at bounding box center [404, 50] width 98 height 16
click at [395, 50] on icon at bounding box center [395, 49] width 5 height 5
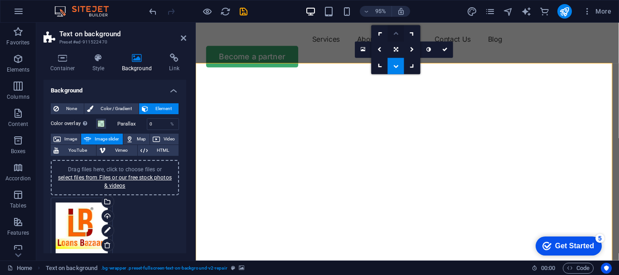
click at [395, 31] on icon at bounding box center [395, 33] width 5 height 5
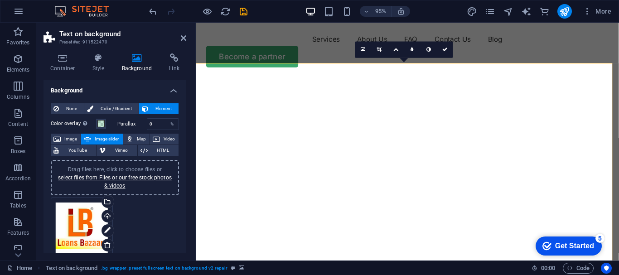
click at [448, 80] on img "1/1" at bounding box center [415, 80] width 439 height 0
click at [394, 49] on icon at bounding box center [395, 49] width 5 height 5
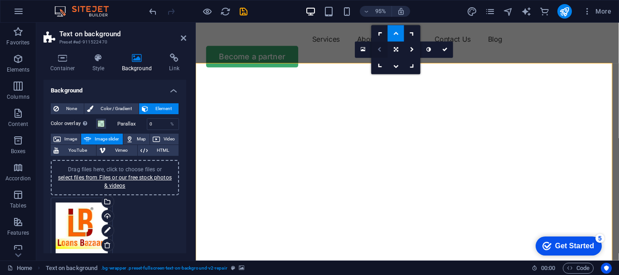
click at [380, 50] on icon at bounding box center [379, 49] width 4 height 5
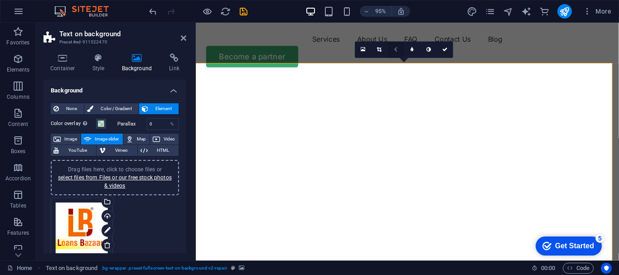
click at [395, 49] on icon at bounding box center [396, 49] width 4 height 5
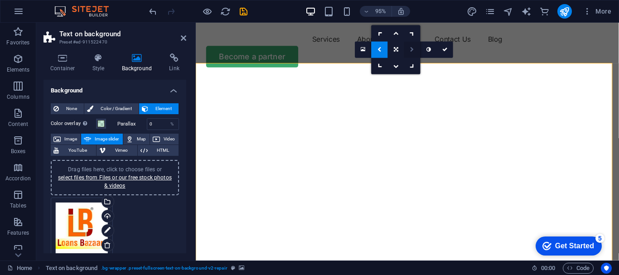
click at [410, 48] on icon at bounding box center [412, 49] width 4 height 5
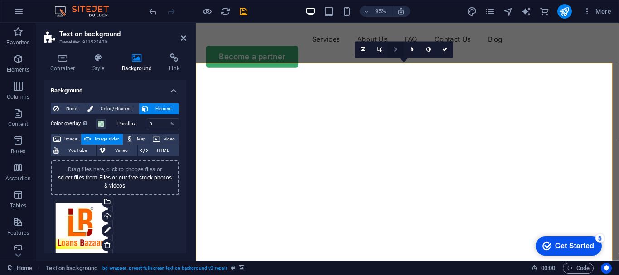
click at [395, 49] on icon at bounding box center [396, 49] width 4 height 5
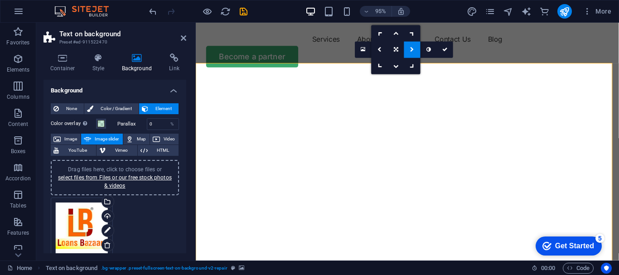
click at [412, 49] on icon at bounding box center [412, 49] width 4 height 5
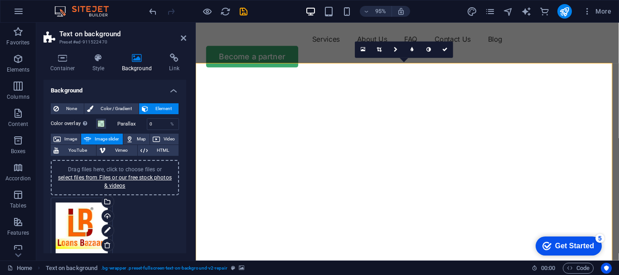
click at [458, 80] on img "1/1" at bounding box center [415, 80] width 439 height 0
click at [564, 80] on img "1/1" at bounding box center [415, 80] width 439 height 0
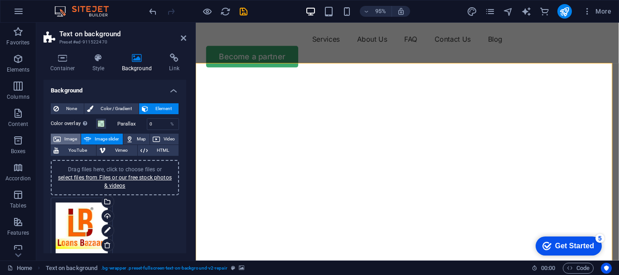
click at [73, 139] on span "Image" at bounding box center [70, 139] width 14 height 11
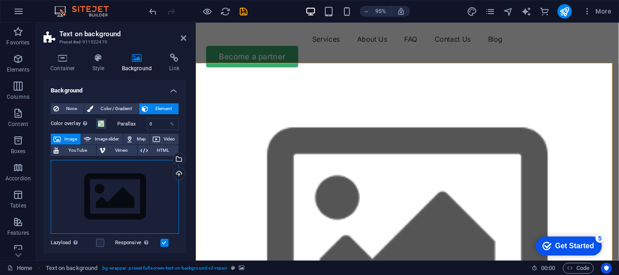
click at [110, 209] on div "Drag files here, click to choose files or select files from Files or our free s…" at bounding box center [115, 197] width 128 height 74
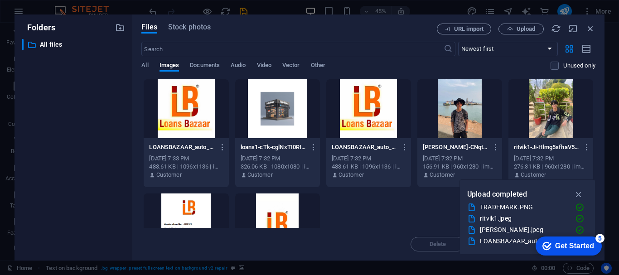
click at [356, 121] on div at bounding box center [368, 108] width 85 height 59
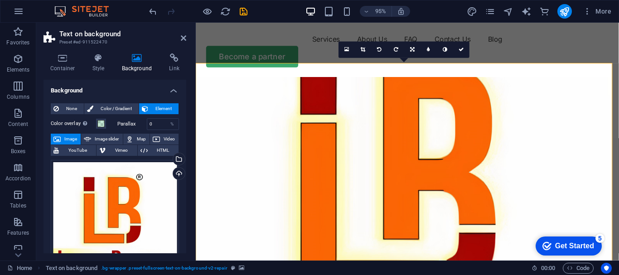
click at [545, 210] on figure at bounding box center [418, 246] width 445 height 332
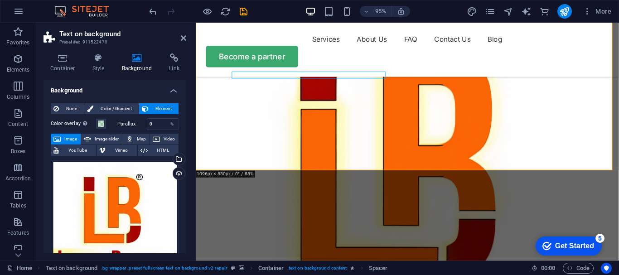
scroll to position [219, 0]
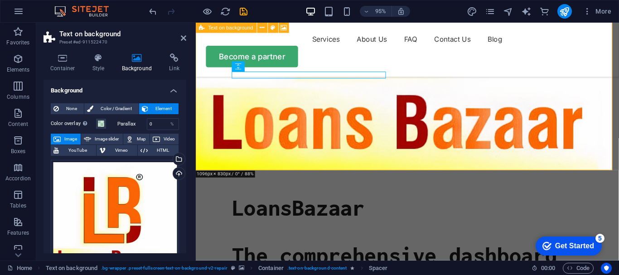
click at [525, 147] on div "LoansBazaar The comprehensive dashboard for 40 banks and NBFCs. Max loan limits…" at bounding box center [418, 161] width 445 height 716
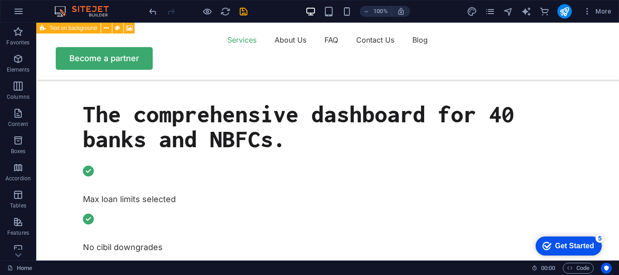
scroll to position [416, 0]
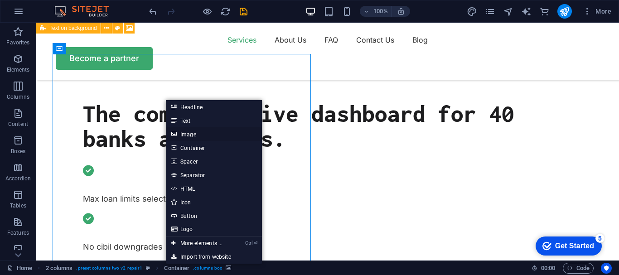
click at [177, 137] on link "Image" at bounding box center [214, 134] width 96 height 14
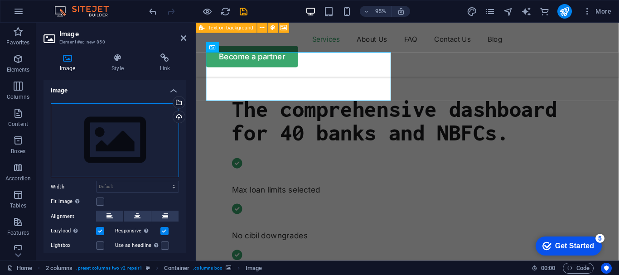
click at [100, 144] on div "Drag files here, click to choose files or select files from Files or our free s…" at bounding box center [115, 140] width 128 height 74
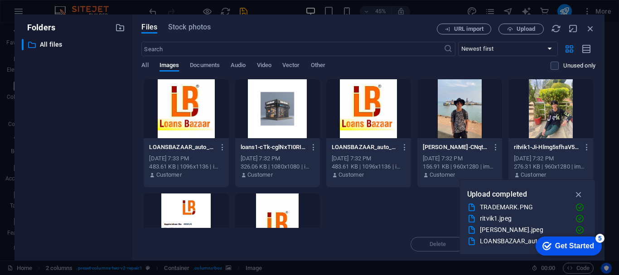
click at [282, 115] on div at bounding box center [277, 108] width 85 height 59
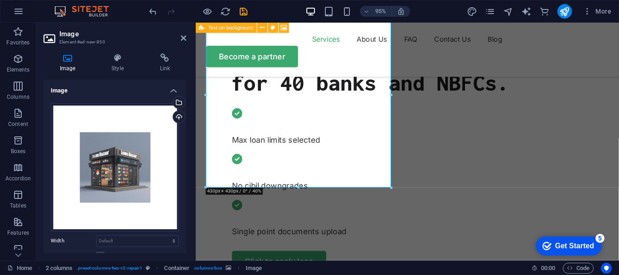
scroll to position [490, 0]
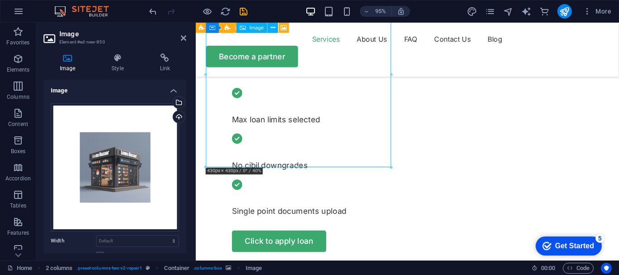
drag, startPoint x: 338, startPoint y: 124, endPoint x: 336, endPoint y: 146, distance: 22.3
drag, startPoint x: 323, startPoint y: 125, endPoint x: 304, endPoint y: 174, distance: 52.9
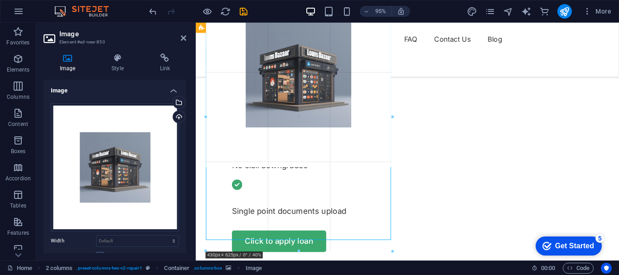
drag, startPoint x: 299, startPoint y: 167, endPoint x: 296, endPoint y: 259, distance: 91.6
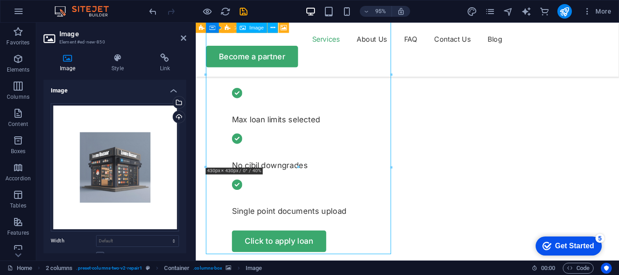
drag, startPoint x: 309, startPoint y: 164, endPoint x: 309, endPoint y: 170, distance: 6.3
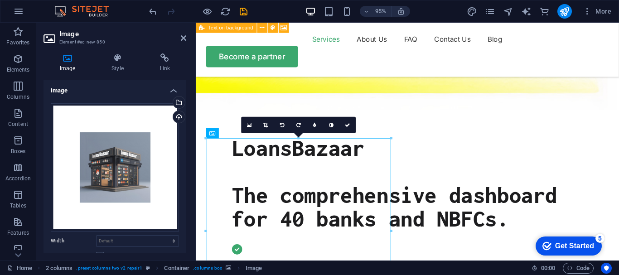
scroll to position [377, 0]
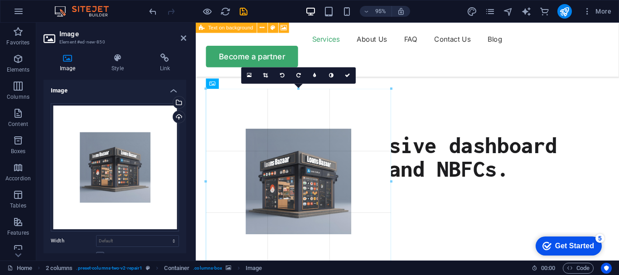
drag, startPoint x: 390, startPoint y: 90, endPoint x: 390, endPoint y: 95, distance: 5.0
click at [390, 95] on div "180 170 160 150 140 130 120 110 100 90 80 70 60 50 40 30 20 10 0 -10 -20 -30 -4…" at bounding box center [298, 181] width 185 height 185
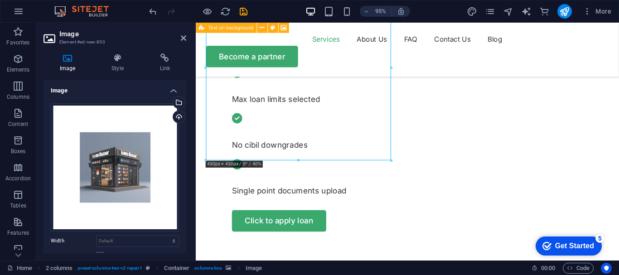
scroll to position [525, 0]
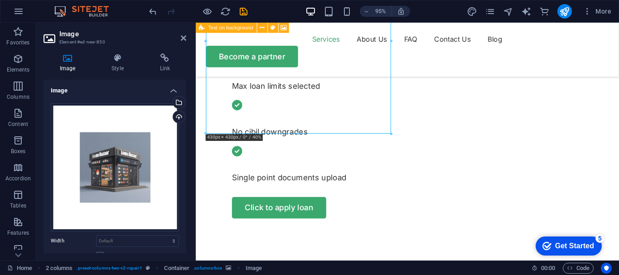
drag, startPoint x: 493, startPoint y: 158, endPoint x: 301, endPoint y: 224, distance: 202.6
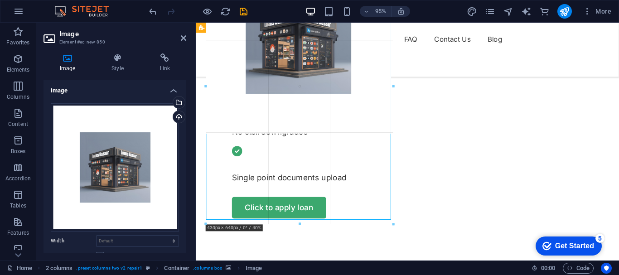
drag, startPoint x: 299, startPoint y: 130, endPoint x: 303, endPoint y: 230, distance: 99.7
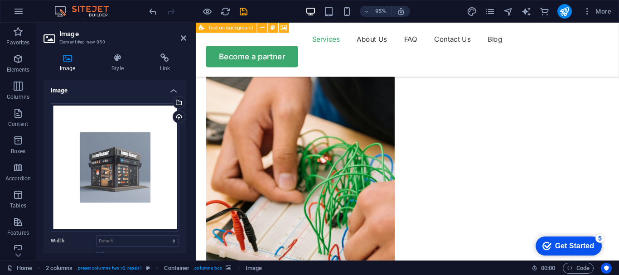
scroll to position [555, 0]
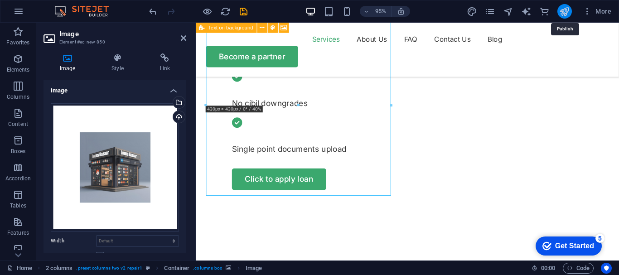
click at [565, 9] on icon "publish" at bounding box center [564, 11] width 10 height 10
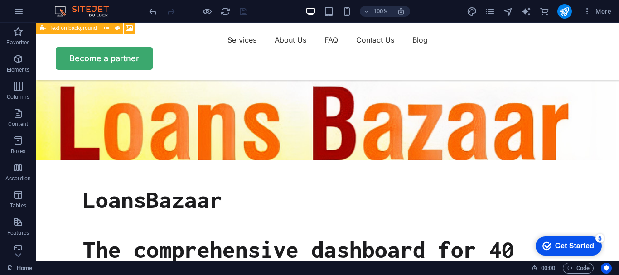
scroll to position [272, 0]
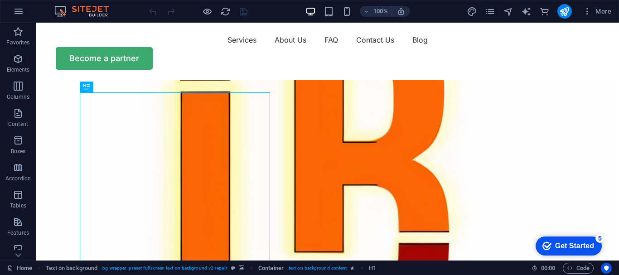
click at [429, 92] on figure at bounding box center [327, 246] width 583 height 332
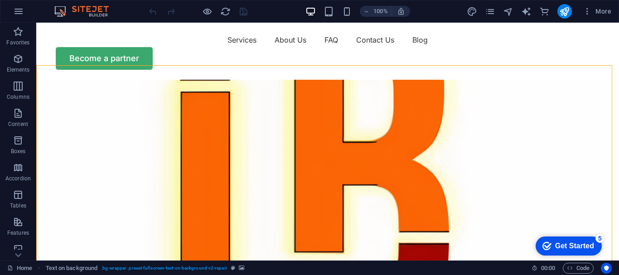
click at [424, 103] on figure at bounding box center [327, 246] width 583 height 332
select select "vh"
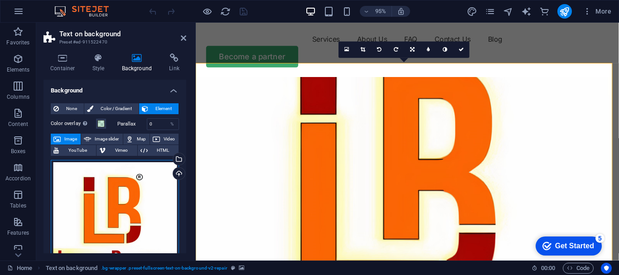
drag, startPoint x: 114, startPoint y: 209, endPoint x: 116, endPoint y: 192, distance: 17.4
click at [116, 192] on div "Drag files here, click to choose files or select files from Files or our free s…" at bounding box center [115, 226] width 128 height 133
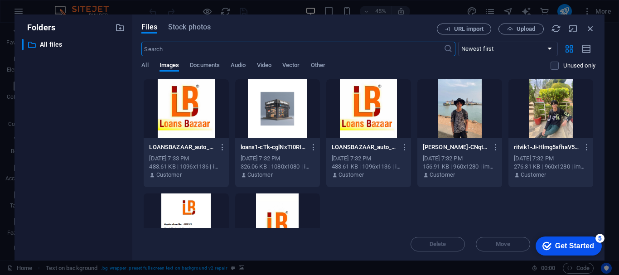
click at [348, 133] on div at bounding box center [368, 108] width 85 height 59
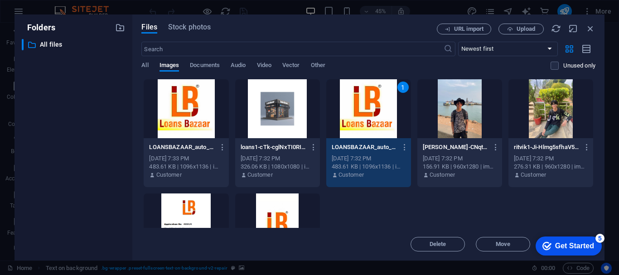
click at [348, 133] on div "1" at bounding box center [368, 108] width 85 height 59
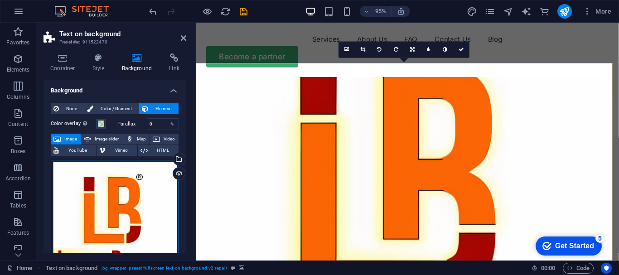
click at [159, 207] on div "Drag files here, click to choose files or select files from Files or our free s…" at bounding box center [115, 226] width 128 height 133
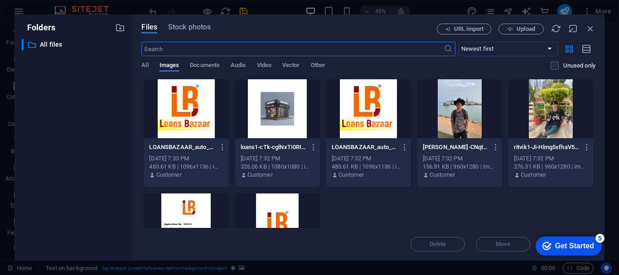
click at [201, 125] on div at bounding box center [186, 108] width 85 height 59
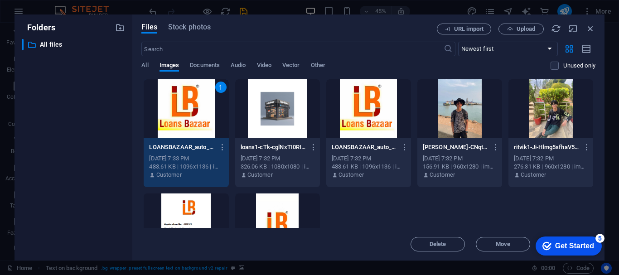
click at [201, 125] on div "1" at bounding box center [186, 108] width 85 height 59
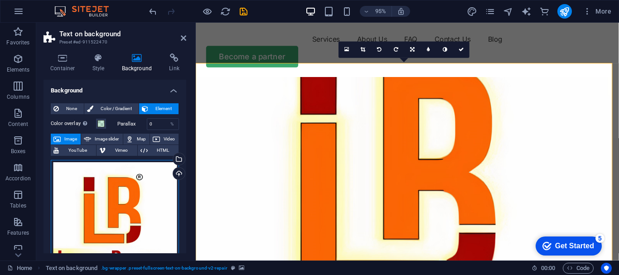
drag, startPoint x: 342, startPoint y: 216, endPoint x: 461, endPoint y: 159, distance: 132.3
click at [461, 159] on figure at bounding box center [418, 246] width 445 height 332
click at [362, 49] on icon at bounding box center [363, 49] width 5 height 5
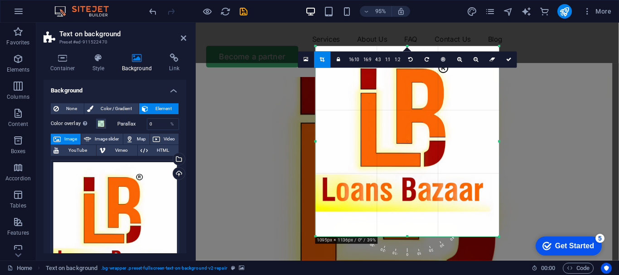
click at [375, 108] on div at bounding box center [407, 142] width 184 height 190
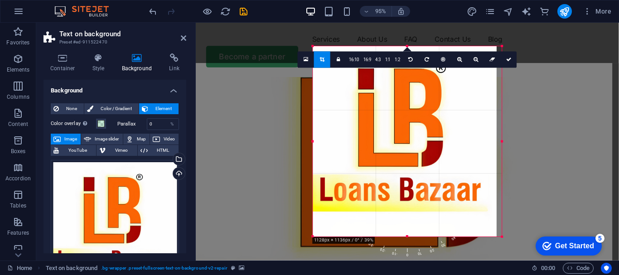
drag, startPoint x: 316, startPoint y: 140, endPoint x: 310, endPoint y: 141, distance: 5.9
click at [313, 141] on div "180 170 160 150 140 130 120 110 100 90 80 70 60 50 40 30 20 10 0 -10 -20 -30 -4…" at bounding box center [407, 142] width 189 height 190
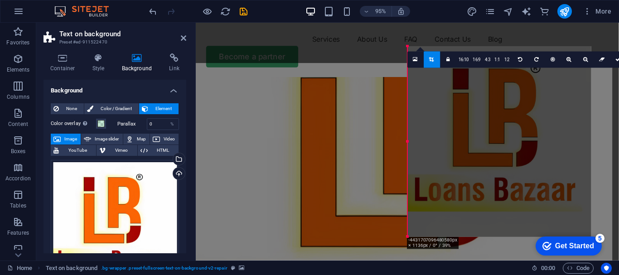
drag, startPoint x: 256, startPoint y: 140, endPoint x: 280, endPoint y: 25, distance: 117.5
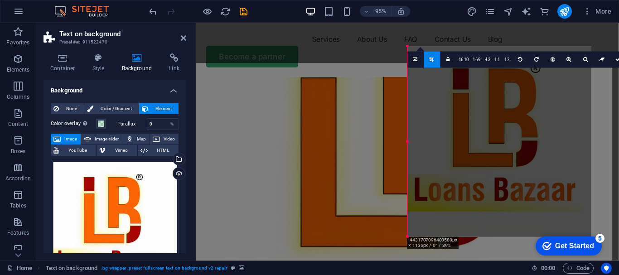
drag, startPoint x: 186, startPoint y: 132, endPoint x: 186, endPoint y: 145, distance: 13.1
click at [186, 145] on div "Container Style Background Link Size Height Default px rem % vh vw Min. height …" at bounding box center [114, 153] width 157 height 214
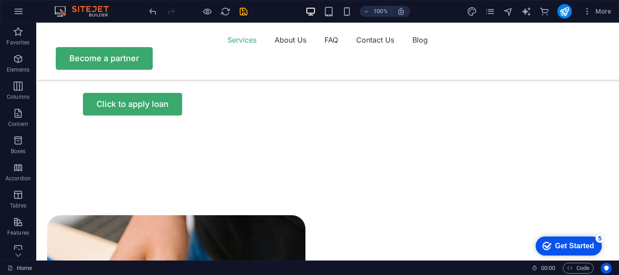
scroll to position [652, 0]
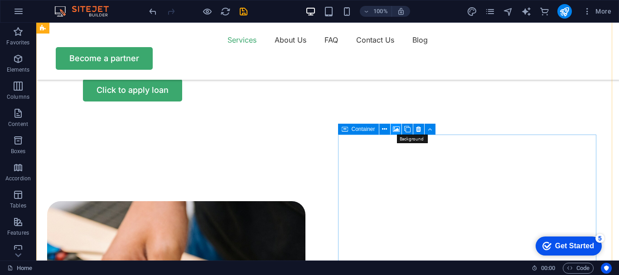
click at [396, 130] on icon at bounding box center [396, 130] width 7 height 10
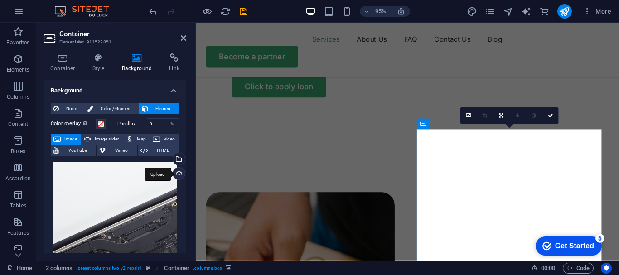
click at [179, 171] on div "Upload" at bounding box center [178, 175] width 14 height 14
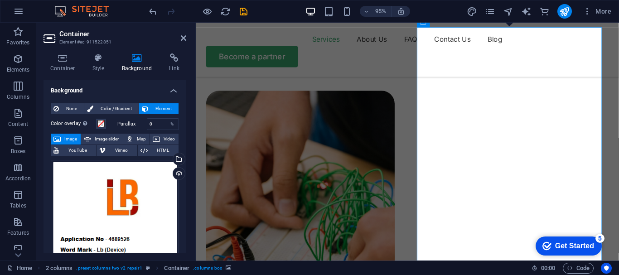
scroll to position [731, 0]
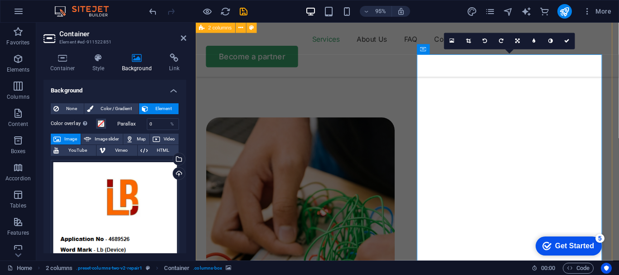
drag, startPoint x: 541, startPoint y: 165, endPoint x: 550, endPoint y: 167, distance: 9.2
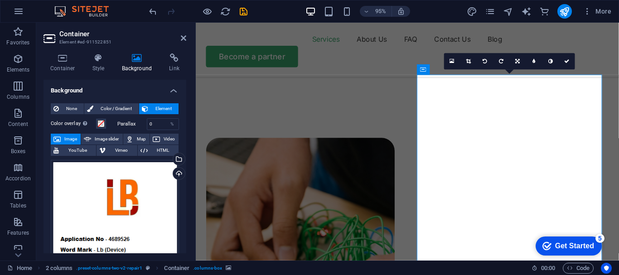
scroll to position [695, 0]
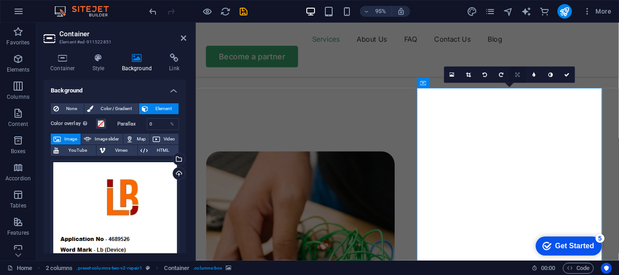
click at [519, 78] on link at bounding box center [518, 75] width 16 height 16
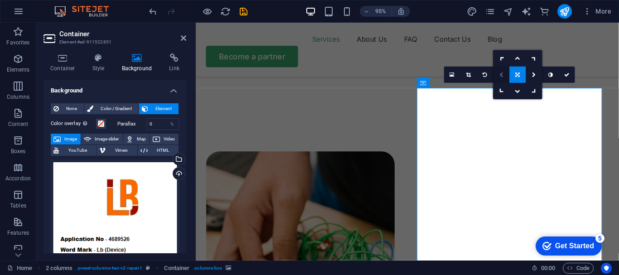
click at [502, 76] on icon at bounding box center [501, 74] width 4 height 5
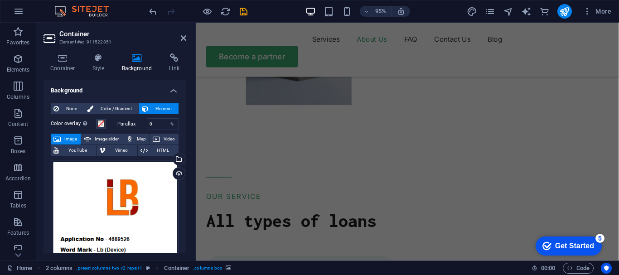
scroll to position [1292, 0]
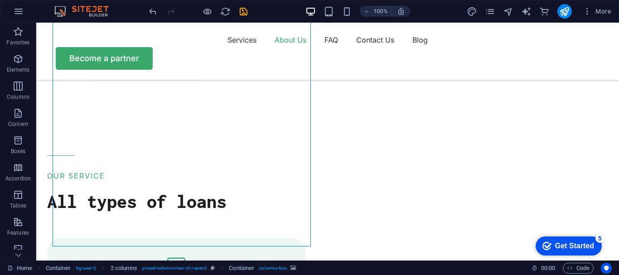
select select "px"
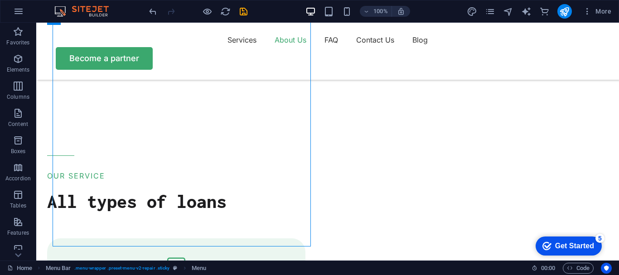
select select "px"
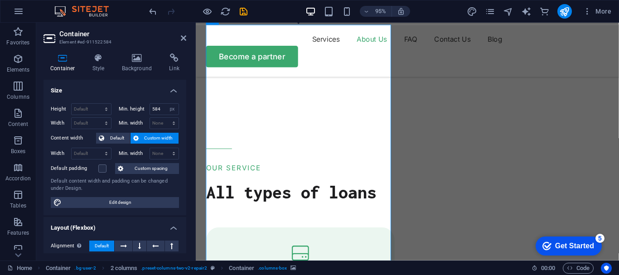
scroll to position [1234, 0]
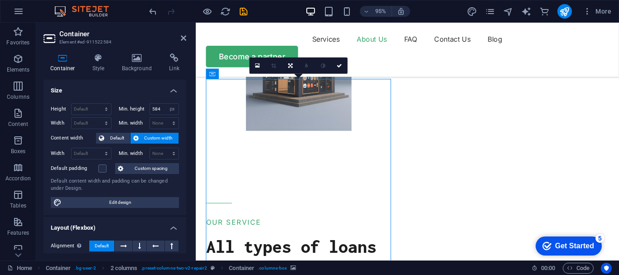
click at [335, 74] on div "0" at bounding box center [299, 66] width 98 height 16
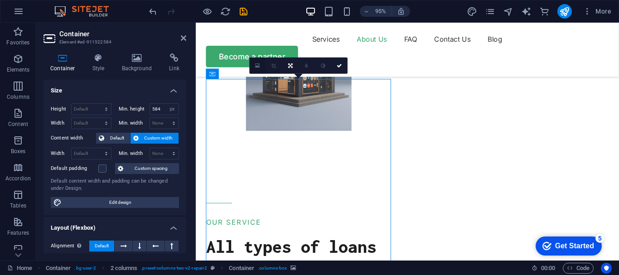
click at [255, 68] on link at bounding box center [258, 66] width 16 height 16
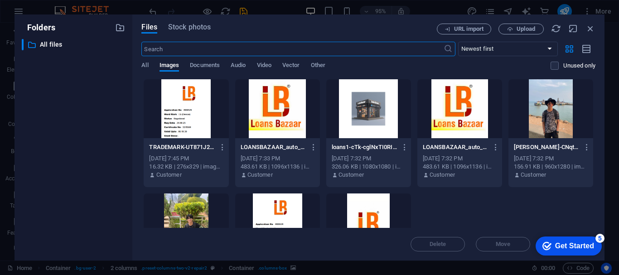
scroll to position [1359, 0]
click at [539, 118] on div at bounding box center [550, 108] width 85 height 59
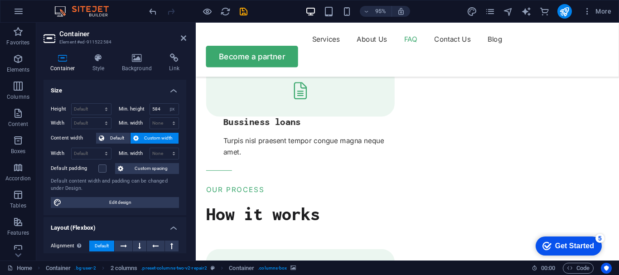
scroll to position [1602, 0]
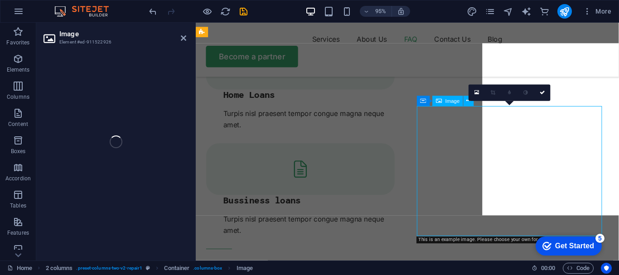
select select "%"
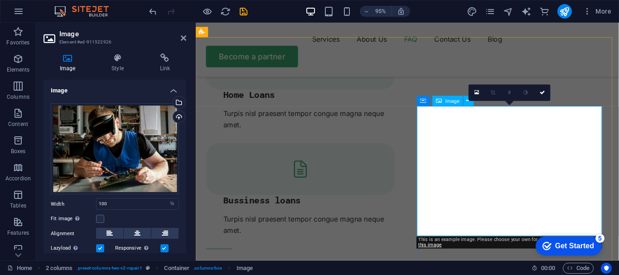
click at [444, 101] on div "Image" at bounding box center [448, 101] width 31 height 10
click at [439, 101] on icon at bounding box center [439, 101] width 6 height 10
click at [478, 92] on icon at bounding box center [476, 93] width 5 height 6
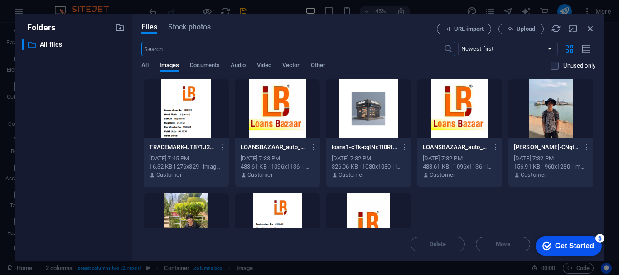
scroll to position [1727, 0]
click at [201, 216] on div at bounding box center [186, 222] width 85 height 59
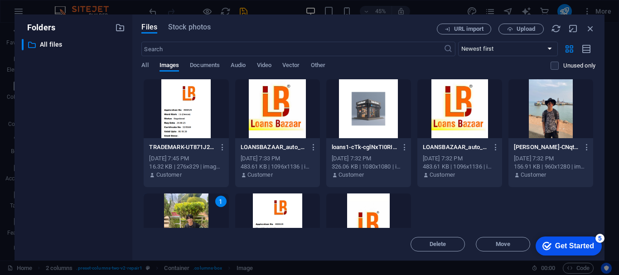
click at [201, 216] on div "1" at bounding box center [186, 222] width 85 height 59
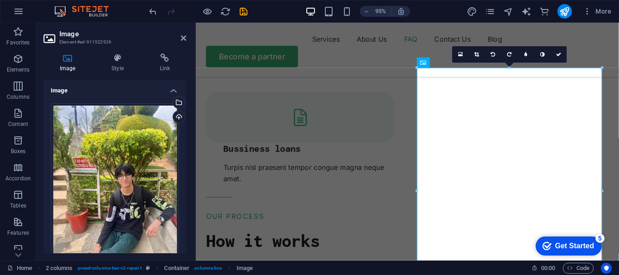
scroll to position [1628, 0]
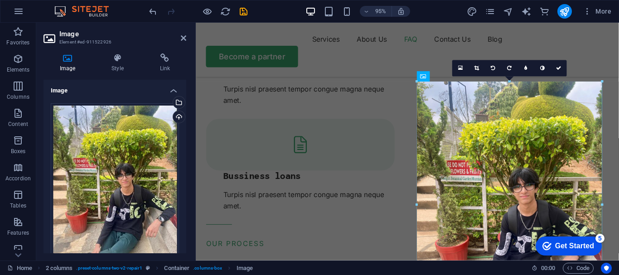
drag, startPoint x: 418, startPoint y: 82, endPoint x: 418, endPoint y: 98, distance: 16.3
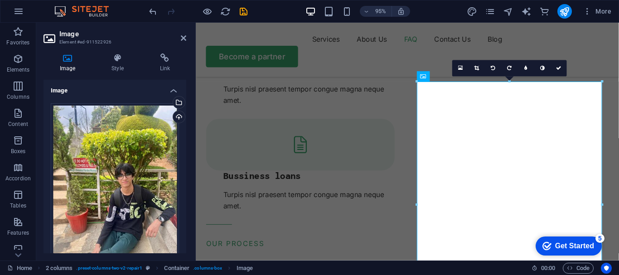
click at [508, 77] on div "16:10 16:9 4:3 1:1 1:2 0" at bounding box center [509, 68] width 115 height 16
click at [564, 11] on icon "publish" at bounding box center [564, 11] width 10 height 10
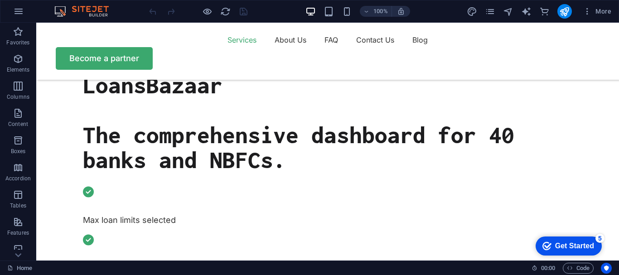
scroll to position [402, 0]
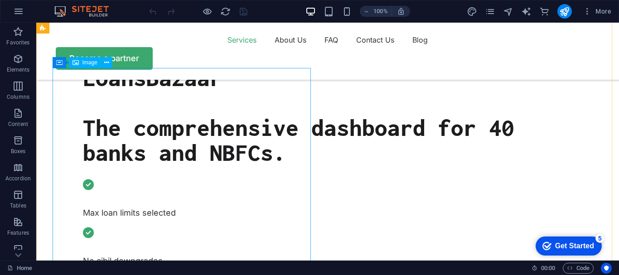
select select "px"
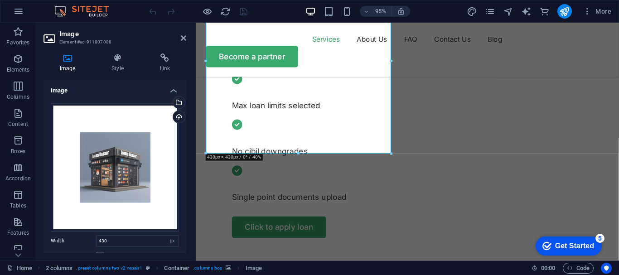
scroll to position [511, 0]
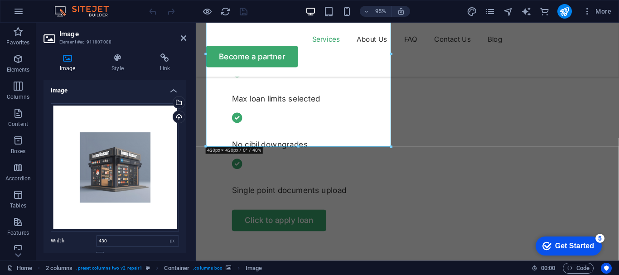
click at [391, 189] on figure at bounding box center [602, 164] width 423 height 238
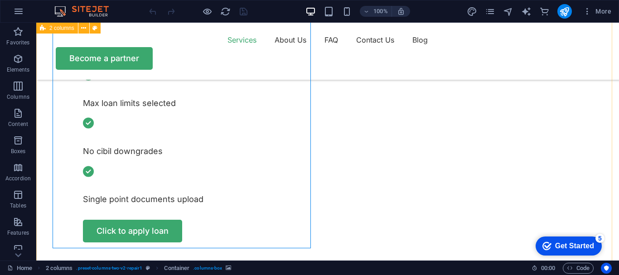
click at [293, 174] on figure at bounding box center [363, 164] width 583 height 238
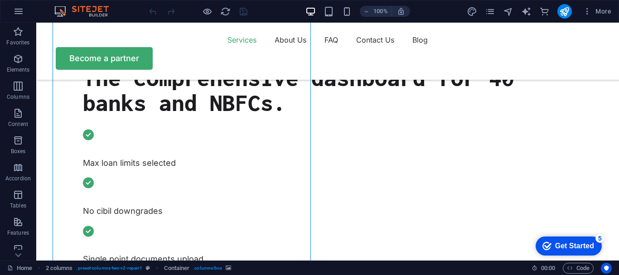
scroll to position [534, 0]
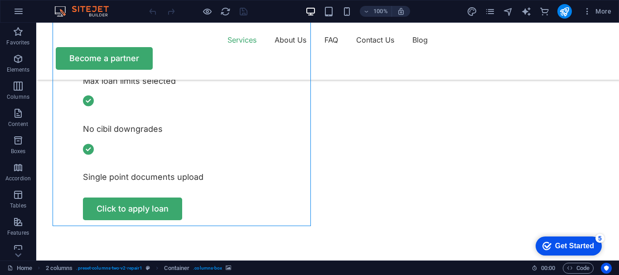
click at [251, 190] on figure at bounding box center [363, 164] width 583 height 238
select select "px"
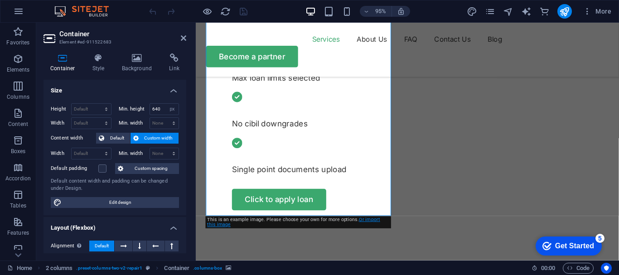
click at [360, 219] on link "Or import this image" at bounding box center [293, 222] width 173 height 11
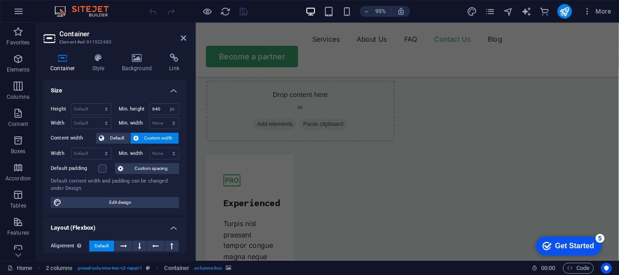
scroll to position [3050, 0]
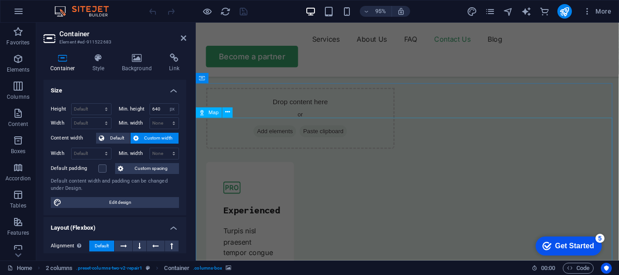
select select "1"
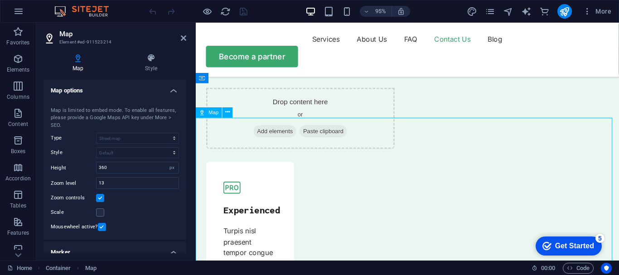
drag, startPoint x: 496, startPoint y: 201, endPoint x: 435, endPoint y: 205, distance: 60.4
drag, startPoint x: 435, startPoint y: 205, endPoint x: 416, endPoint y: 196, distance: 21.3
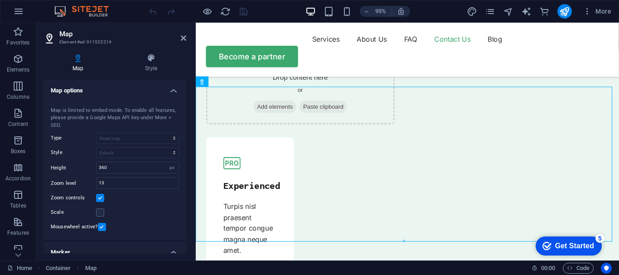
scroll to position [3090, 0]
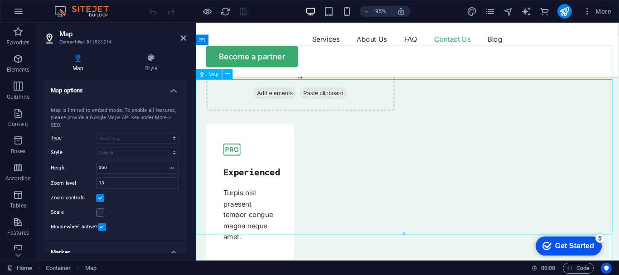
click at [209, 75] on span "Map" at bounding box center [214, 74] width 10 height 5
click at [229, 74] on icon at bounding box center [227, 74] width 5 height 9
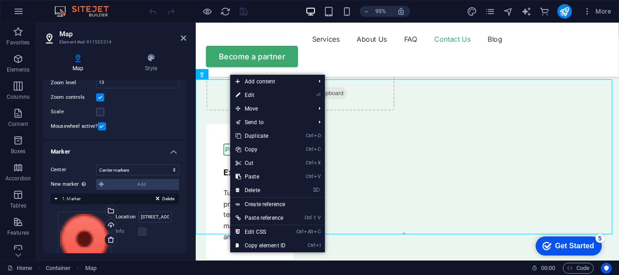
scroll to position [113, 0]
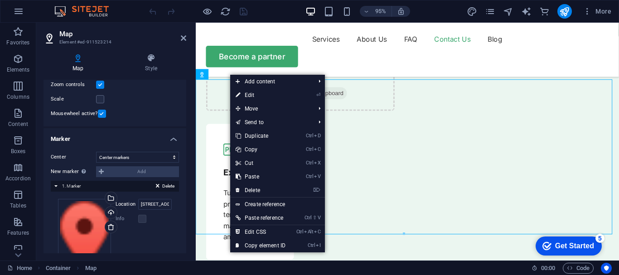
click at [185, 208] on div "Map Style Map options Map center [STREET_ADDRESS][US_STATE] [GEOGRAPHIC_DATA] M…" at bounding box center [114, 153] width 157 height 214
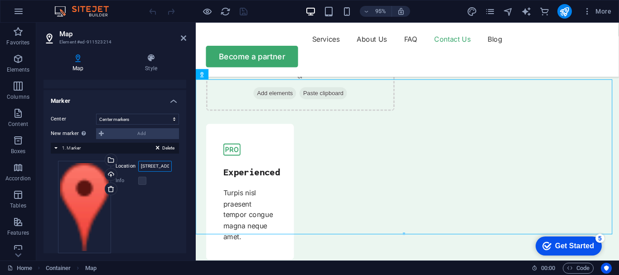
scroll to position [0, 67]
drag, startPoint x: 335, startPoint y: 190, endPoint x: 195, endPoint y: 175, distance: 140.3
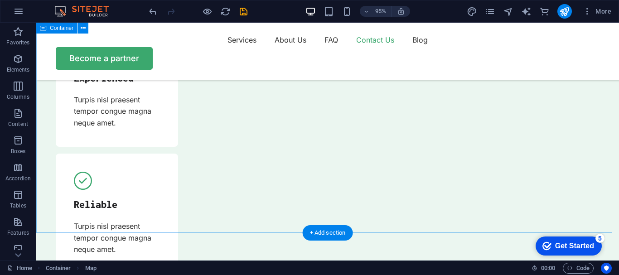
scroll to position [3069, 0]
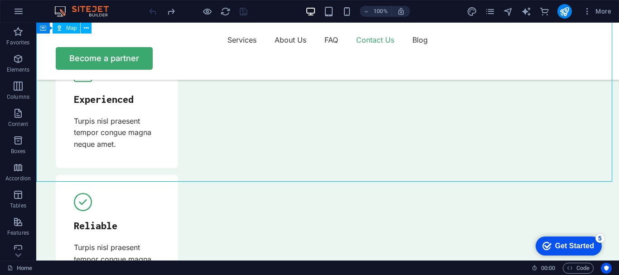
select select "1"
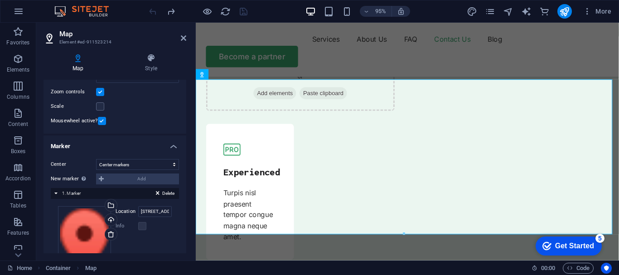
scroll to position [108, 0]
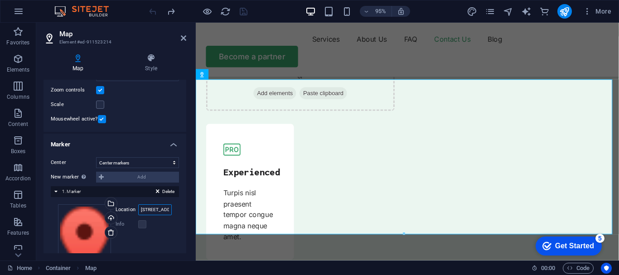
click at [140, 210] on input "[STREET_ADDRESS][US_STATE]" at bounding box center [155, 209] width 34 height 11
click at [148, 210] on input "[STREET_ADDRESS][US_STATE]" at bounding box center [155, 209] width 34 height 11
click at [139, 210] on input "4Boisar station" at bounding box center [155, 209] width 34 height 11
click at [142, 210] on input "4Boisar station" at bounding box center [155, 209] width 34 height 11
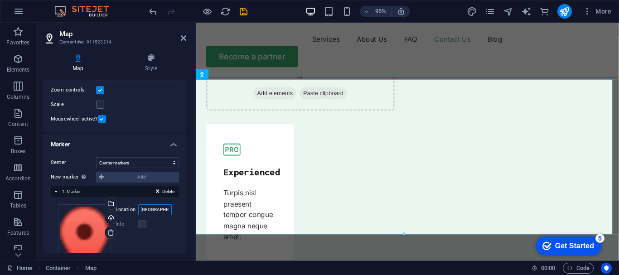
scroll to position [0, 0]
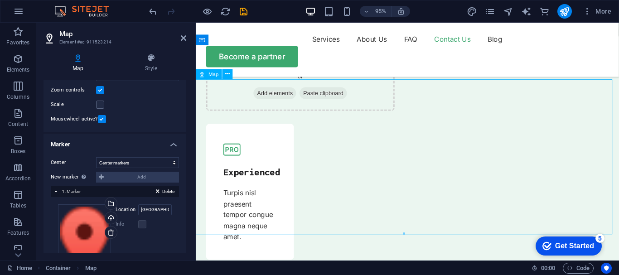
drag, startPoint x: 415, startPoint y: 154, endPoint x: 414, endPoint y: 147, distance: 7.4
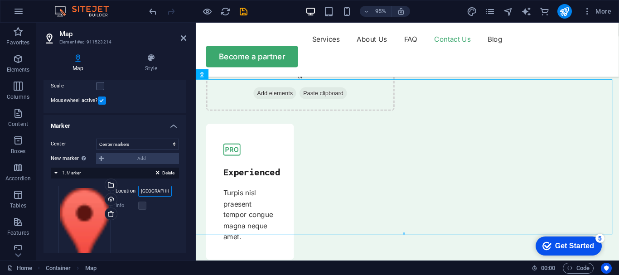
scroll to position [0, 1]
drag, startPoint x: 153, startPoint y: 189, endPoint x: 174, endPoint y: 191, distance: 21.3
click at [174, 191] on div "Drag files here, click to choose files or select files from Files or our free s…" at bounding box center [115, 231] width 128 height 107
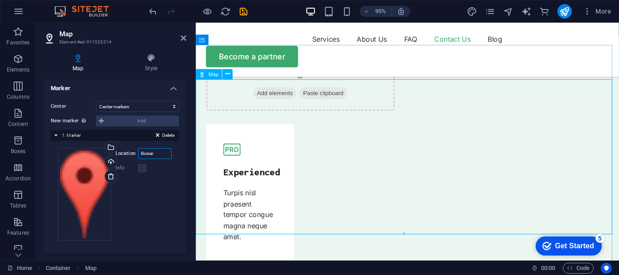
type input "Boisar"
drag, startPoint x: 411, startPoint y: 149, endPoint x: 414, endPoint y: 163, distance: 14.3
drag, startPoint x: 416, startPoint y: 150, endPoint x: 424, endPoint y: 130, distance: 21.1
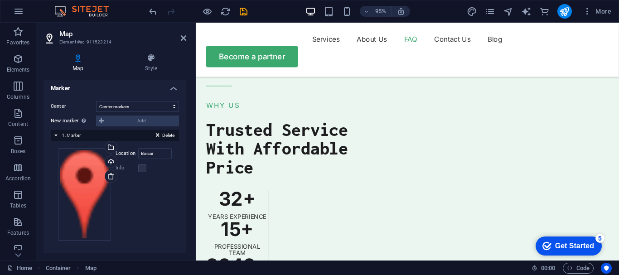
scroll to position [2622, 0]
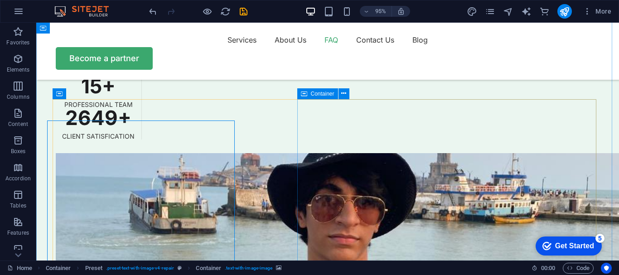
scroll to position [2601, 0]
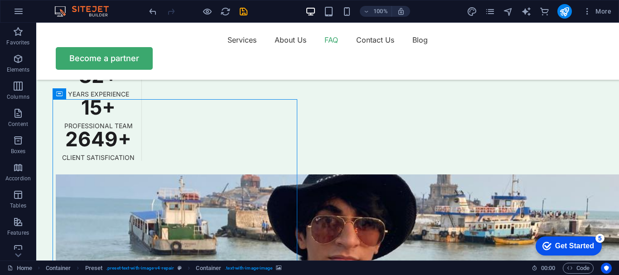
select select "px"
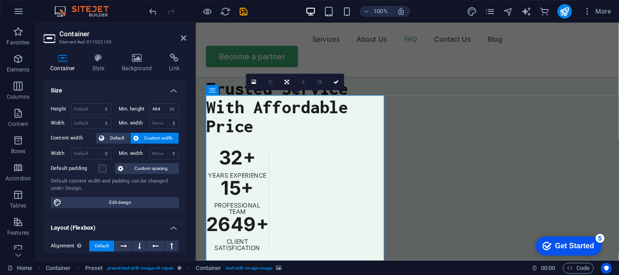
scroll to position [2622, 0]
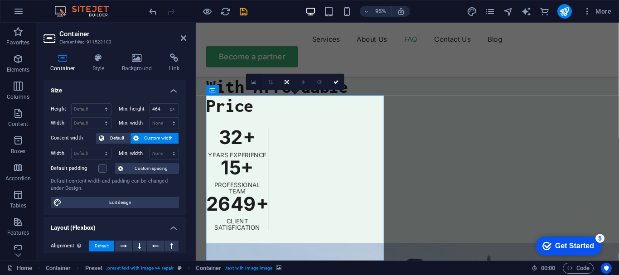
click at [256, 84] on icon at bounding box center [254, 82] width 5 height 6
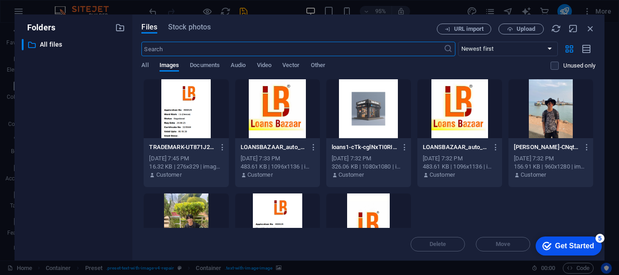
scroll to position [2748, 0]
click at [87, 87] on div "​ All files All files" at bounding box center [73, 146] width 103 height 214
click at [588, 28] on icon "button" at bounding box center [590, 29] width 10 height 10
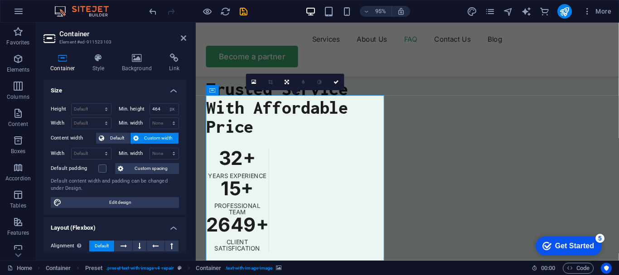
scroll to position [2658, 0]
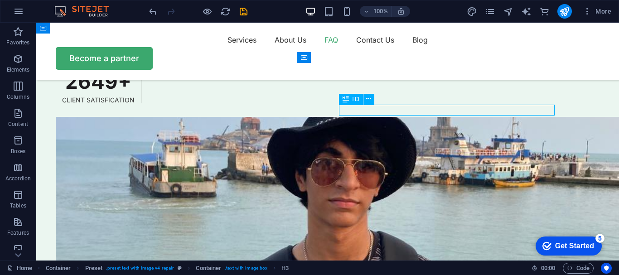
scroll to position [2637, 0]
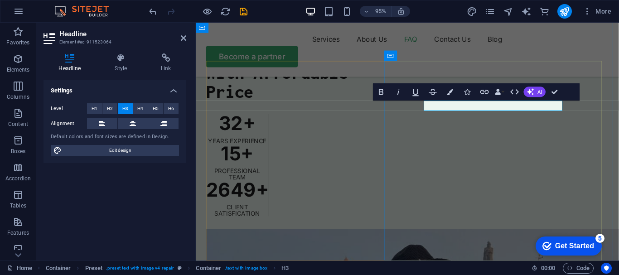
scroll to position [2658, 0]
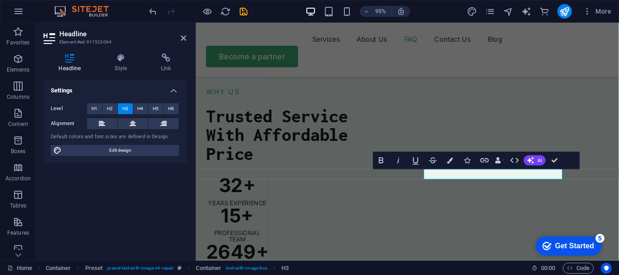
scroll to position [2586, 0]
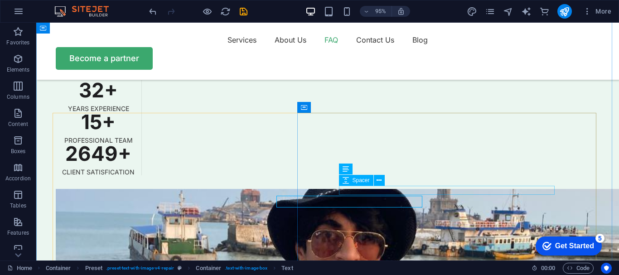
scroll to position [2587, 0]
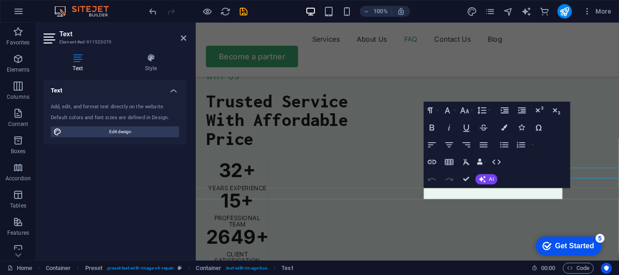
scroll to position [2586, 0]
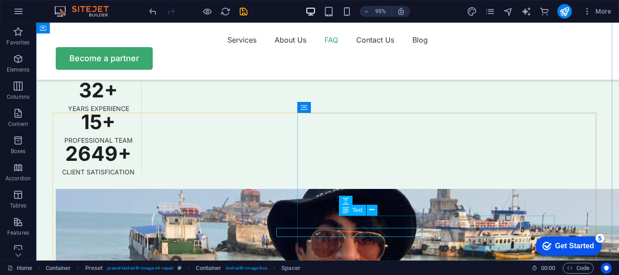
scroll to position [2587, 0]
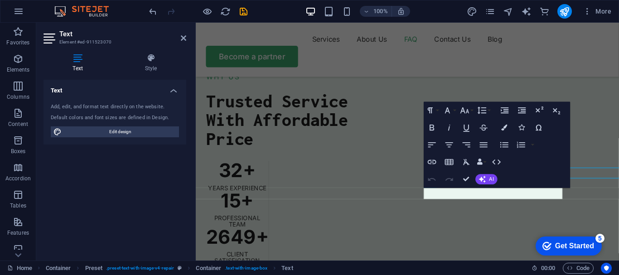
scroll to position [2586, 0]
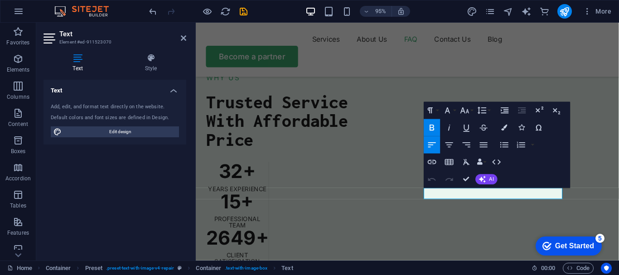
click at [427, 127] on icon "button" at bounding box center [432, 127] width 10 height 10
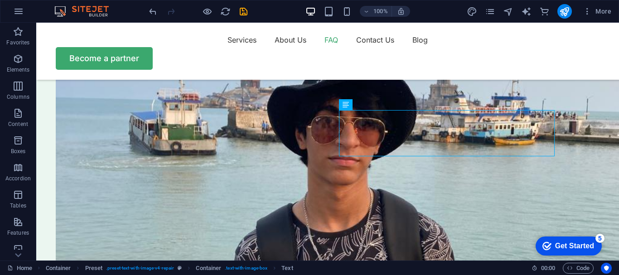
scroll to position [2663, 0]
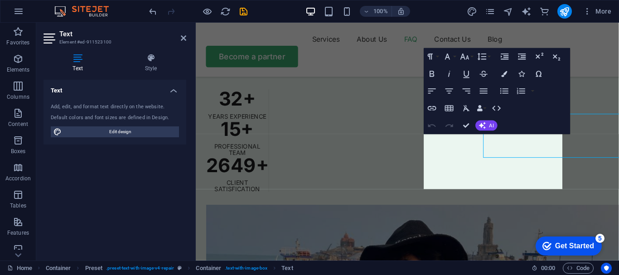
scroll to position [2684, 0]
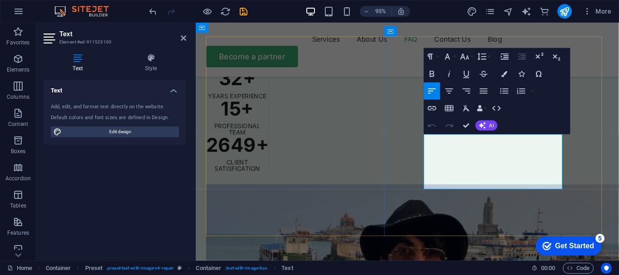
drag, startPoint x: 559, startPoint y: 193, endPoint x: 448, endPoint y: 157, distance: 116.9
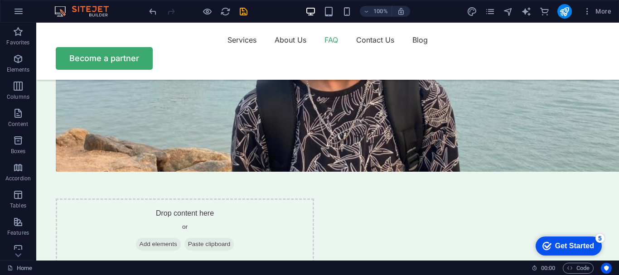
scroll to position [2842, 0]
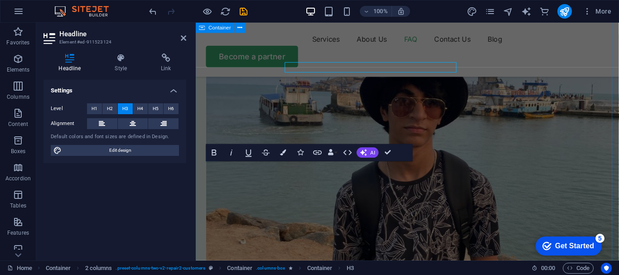
scroll to position [2863, 0]
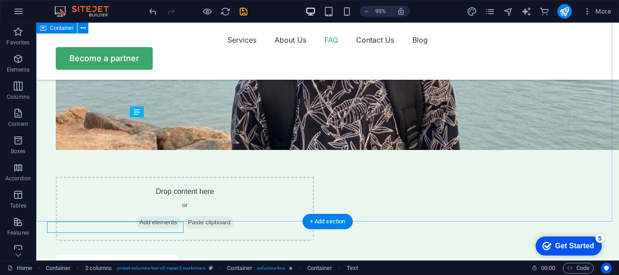
scroll to position [2830, 0]
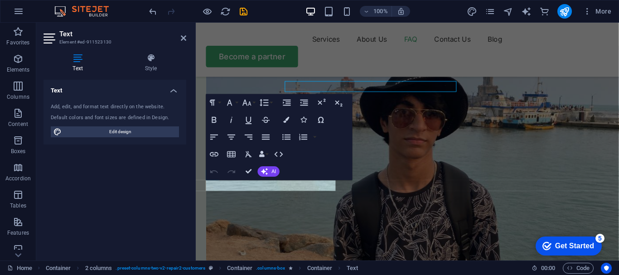
scroll to position [2863, 0]
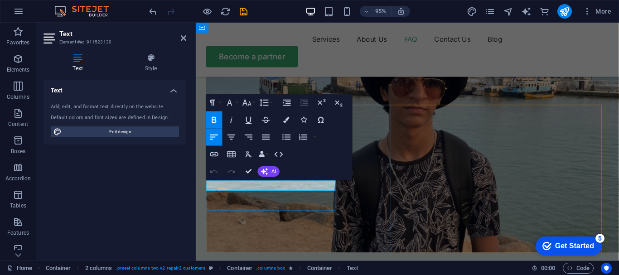
drag, startPoint x: 332, startPoint y: 196, endPoint x: 251, endPoint y: 198, distance: 81.1
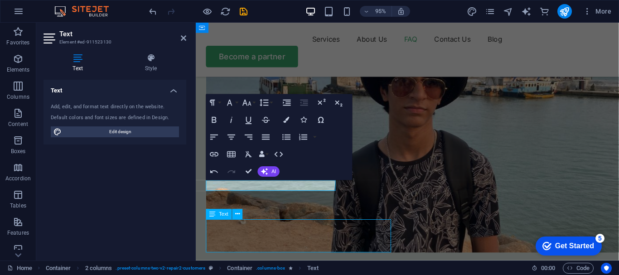
scroll to position [2830, 0]
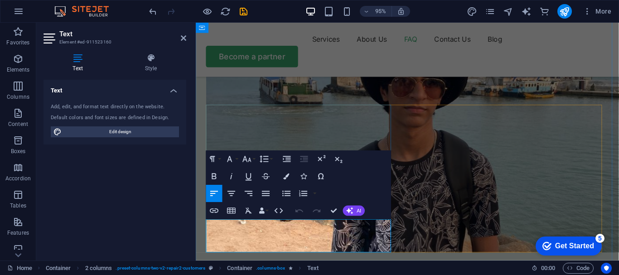
drag, startPoint x: 257, startPoint y: 260, endPoint x: 210, endPoint y: 236, distance: 52.5
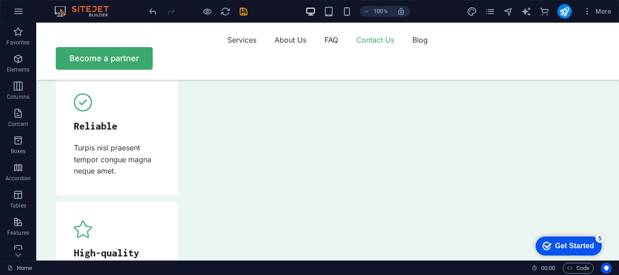
scroll to position [3176, 0]
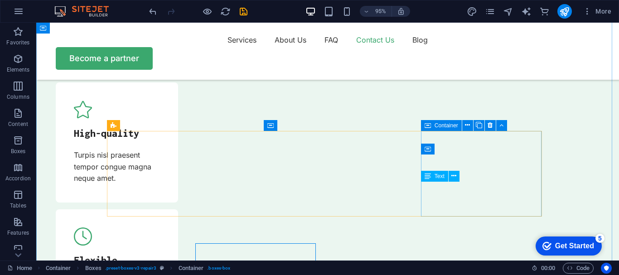
scroll to position [3176, 0]
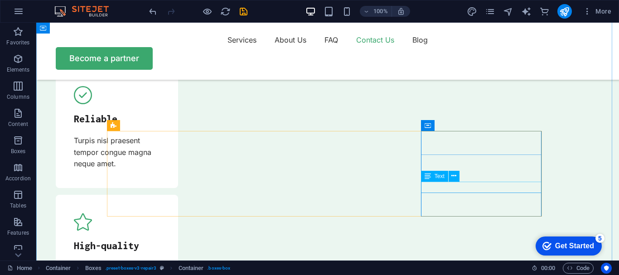
click at [453, 179] on icon at bounding box center [453, 176] width 5 height 10
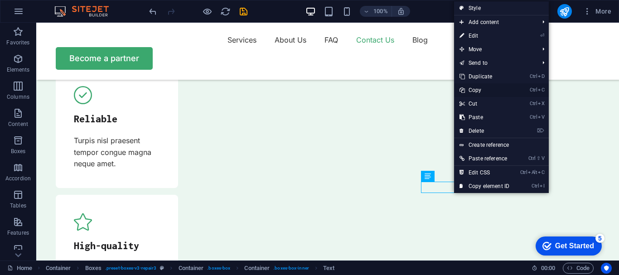
click at [477, 89] on link "Ctrl C Copy" at bounding box center [484, 90] width 61 height 14
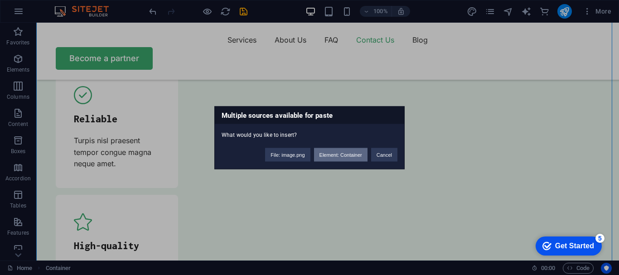
click at [346, 155] on button "Element: Container" at bounding box center [340, 155] width 53 height 14
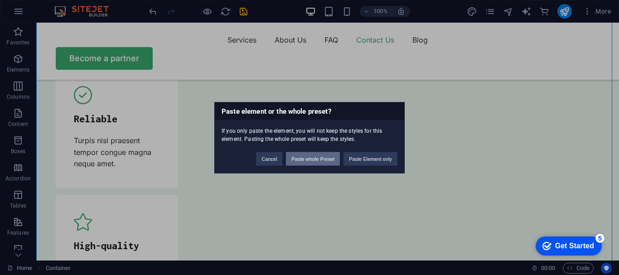
click at [324, 159] on button "Paste whole Preset" at bounding box center [313, 159] width 54 height 14
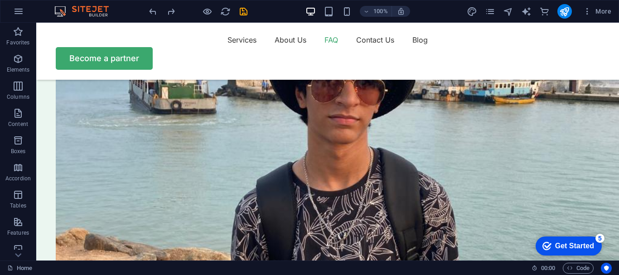
scroll to position [2816, 0]
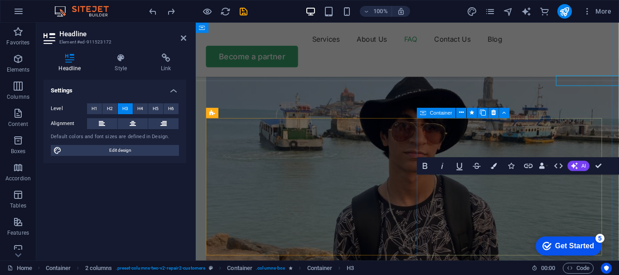
scroll to position [2849, 0]
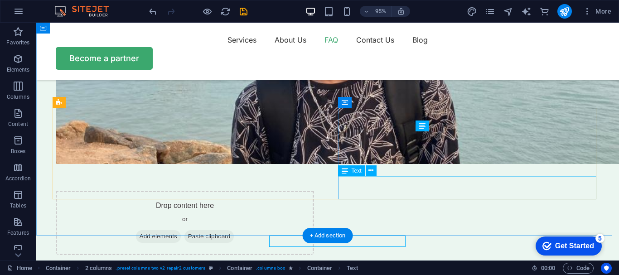
scroll to position [2816, 0]
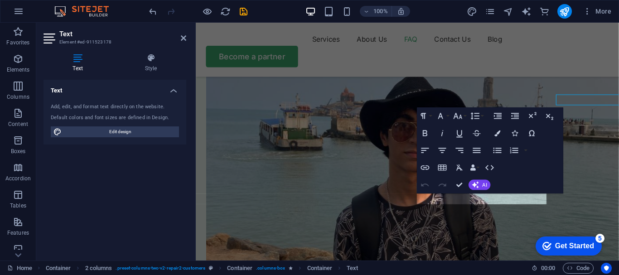
scroll to position [2849, 0]
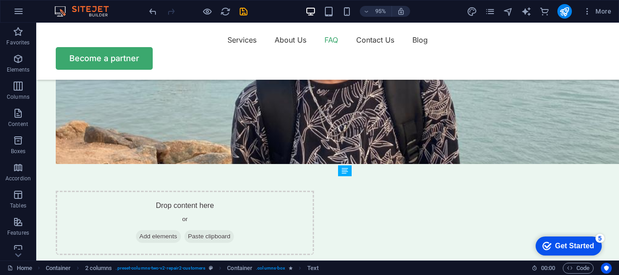
scroll to position [2816, 0]
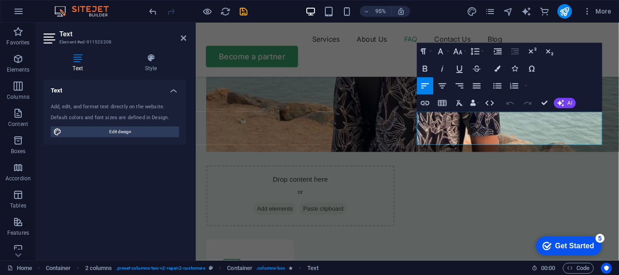
scroll to position [2977, 0]
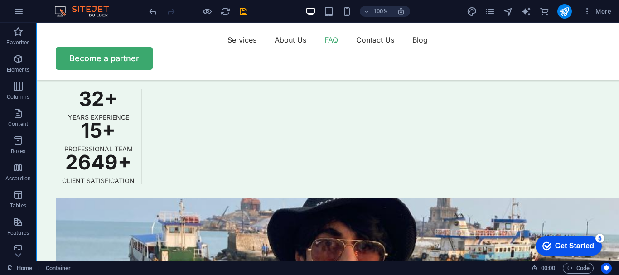
scroll to position [2622, 0]
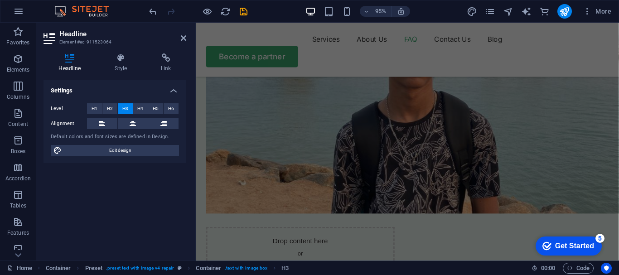
scroll to position [2882, 0]
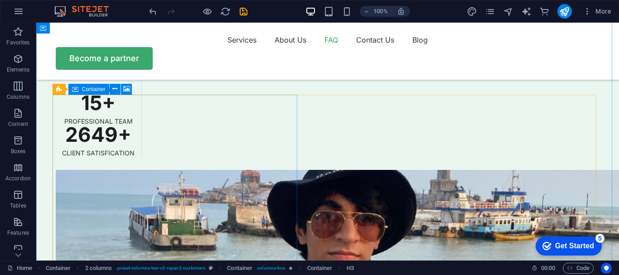
scroll to position [2791, 0]
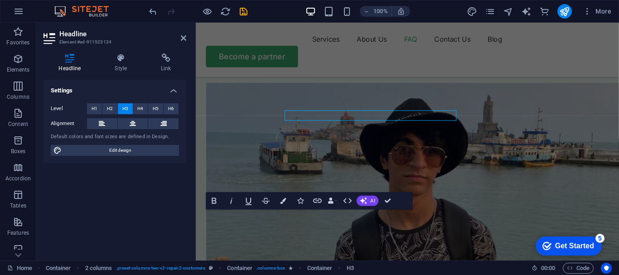
scroll to position [2812, 0]
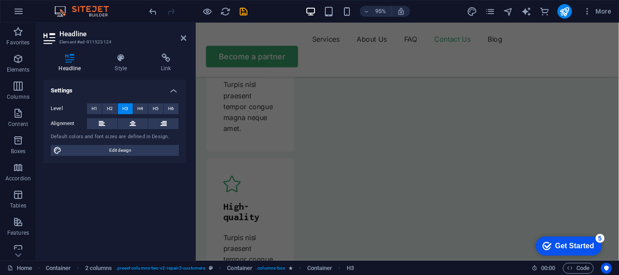
scroll to position [3361, 0]
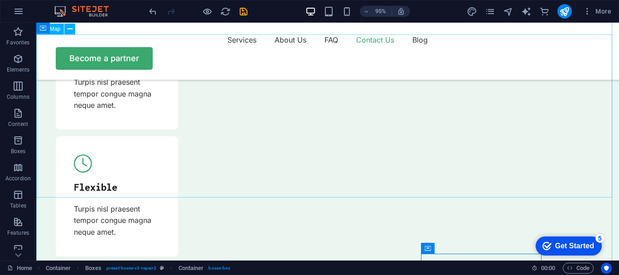
scroll to position [3220, 0]
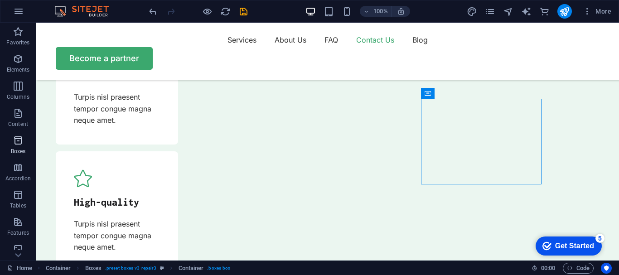
click at [25, 138] on span "Boxes" at bounding box center [18, 146] width 36 height 22
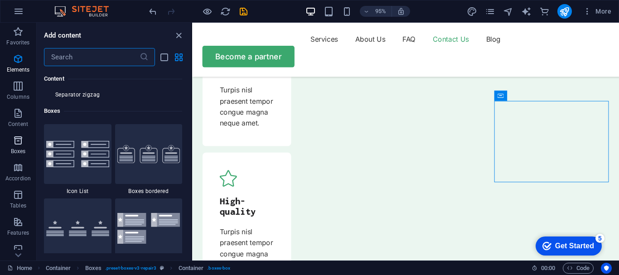
scroll to position [2499, 0]
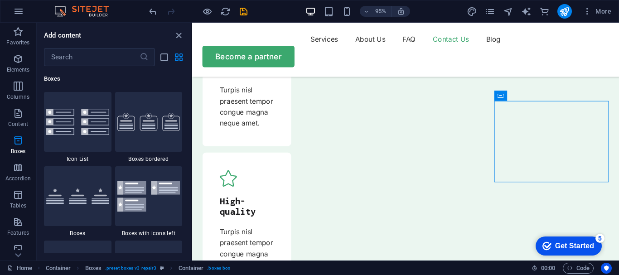
drag, startPoint x: 189, startPoint y: 122, endPoint x: 190, endPoint y: 134, distance: 11.8
click at [190, 134] on div "Favorites 1 Star Headline 1 Star Container Elements 1 Star Headline 1 Star Text…" at bounding box center [114, 159] width 154 height 187
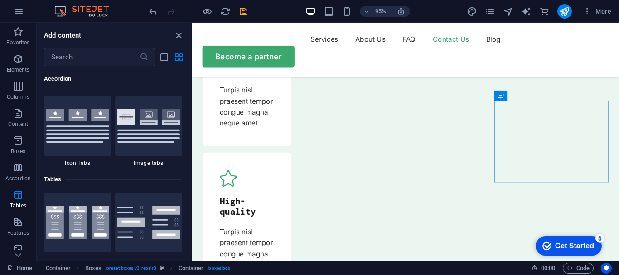
scroll to position [3259, 0]
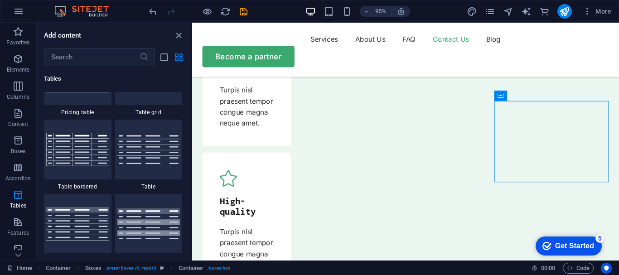
click at [19, 256] on icon at bounding box center [18, 255] width 6 height 4
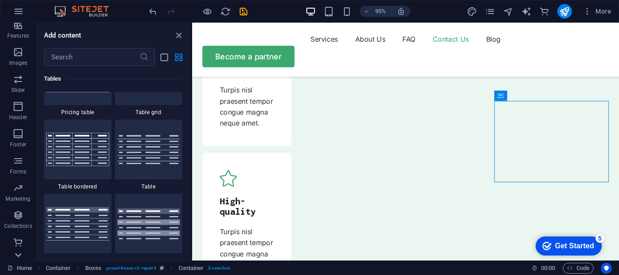
scroll to position [197, 0]
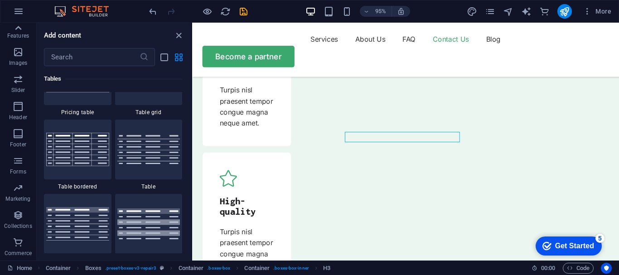
click at [18, 28] on icon at bounding box center [18, 28] width 6 height 4
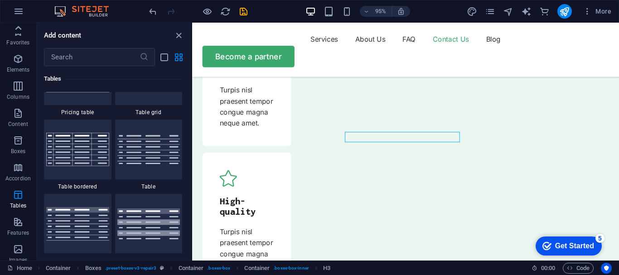
scroll to position [0, 0]
click at [18, 28] on icon "button" at bounding box center [18, 31] width 11 height 11
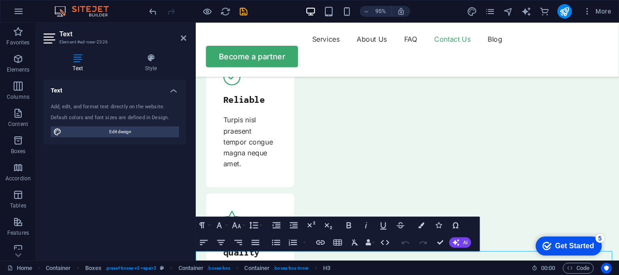
scroll to position [3314, 0]
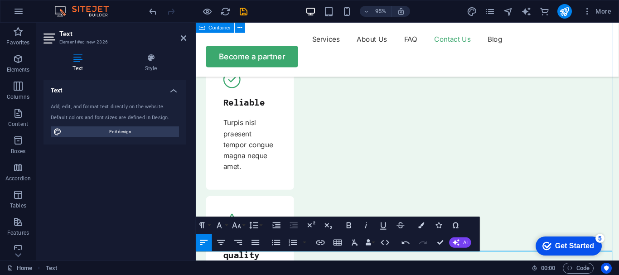
drag, startPoint x: 520, startPoint y: 261, endPoint x: 664, endPoint y: 236, distance: 145.8
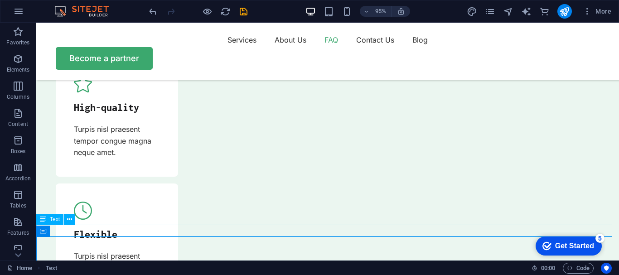
scroll to position [2927, 0]
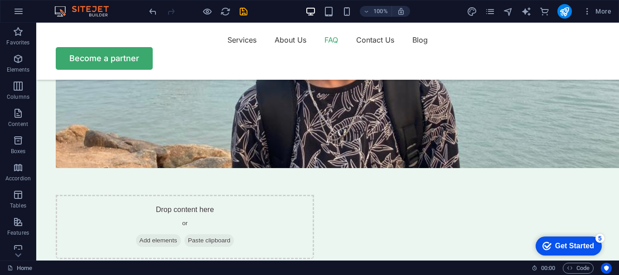
scroll to position [2905, 0]
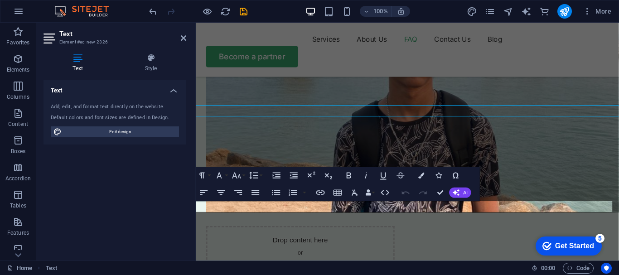
scroll to position [2953, 0]
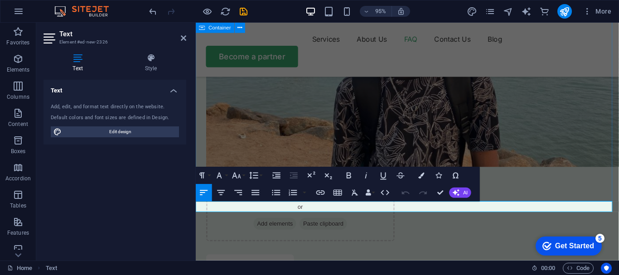
drag, startPoint x: 302, startPoint y: 219, endPoint x: 196, endPoint y: 210, distance: 105.9
copy p "[EMAIL_ADDRESS][DOMAIN_NAME]"
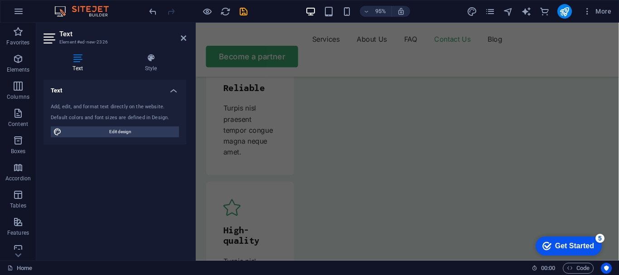
scroll to position [3322, 0]
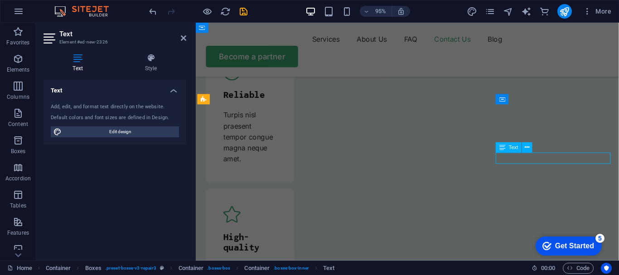
scroll to position [3221, 0]
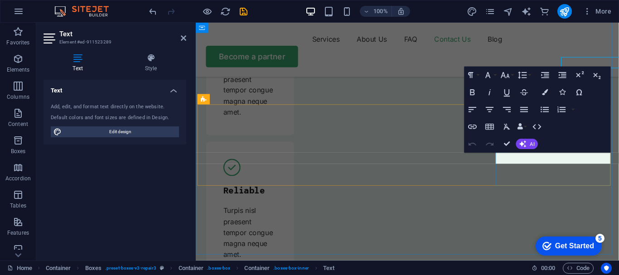
scroll to position [3322, 0]
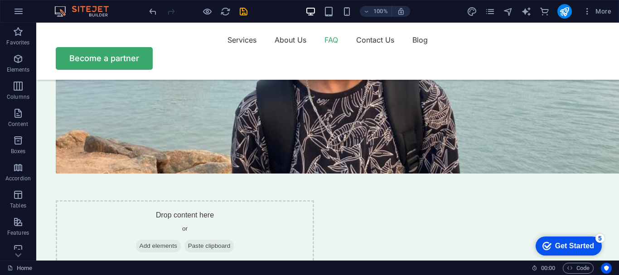
scroll to position [2884, 0]
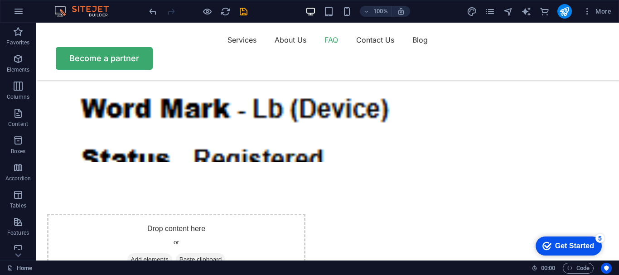
scroll to position [2183, 0]
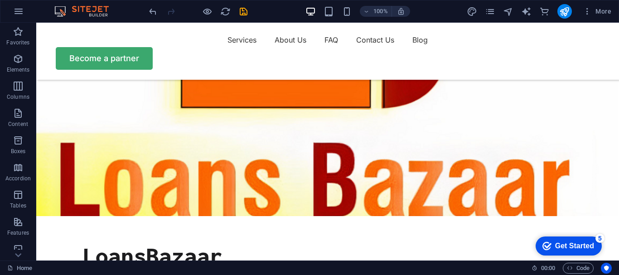
scroll to position [0, 0]
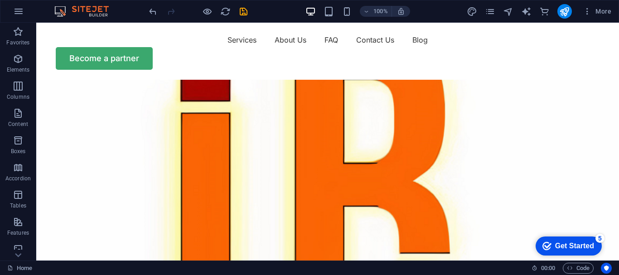
click at [448, 170] on figure at bounding box center [327, 267] width 583 height 375
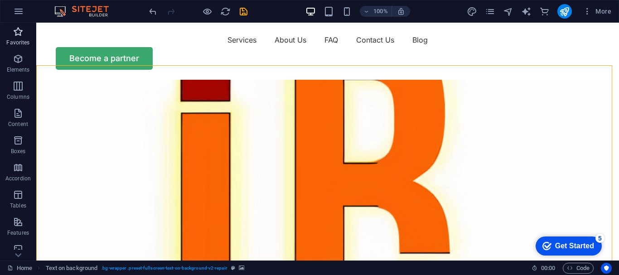
drag, startPoint x: 16, startPoint y: 34, endPoint x: 180, endPoint y: 25, distance: 164.2
click at [16, 34] on icon "button" at bounding box center [18, 31] width 11 height 11
